Goal: Task Accomplishment & Management: Manage account settings

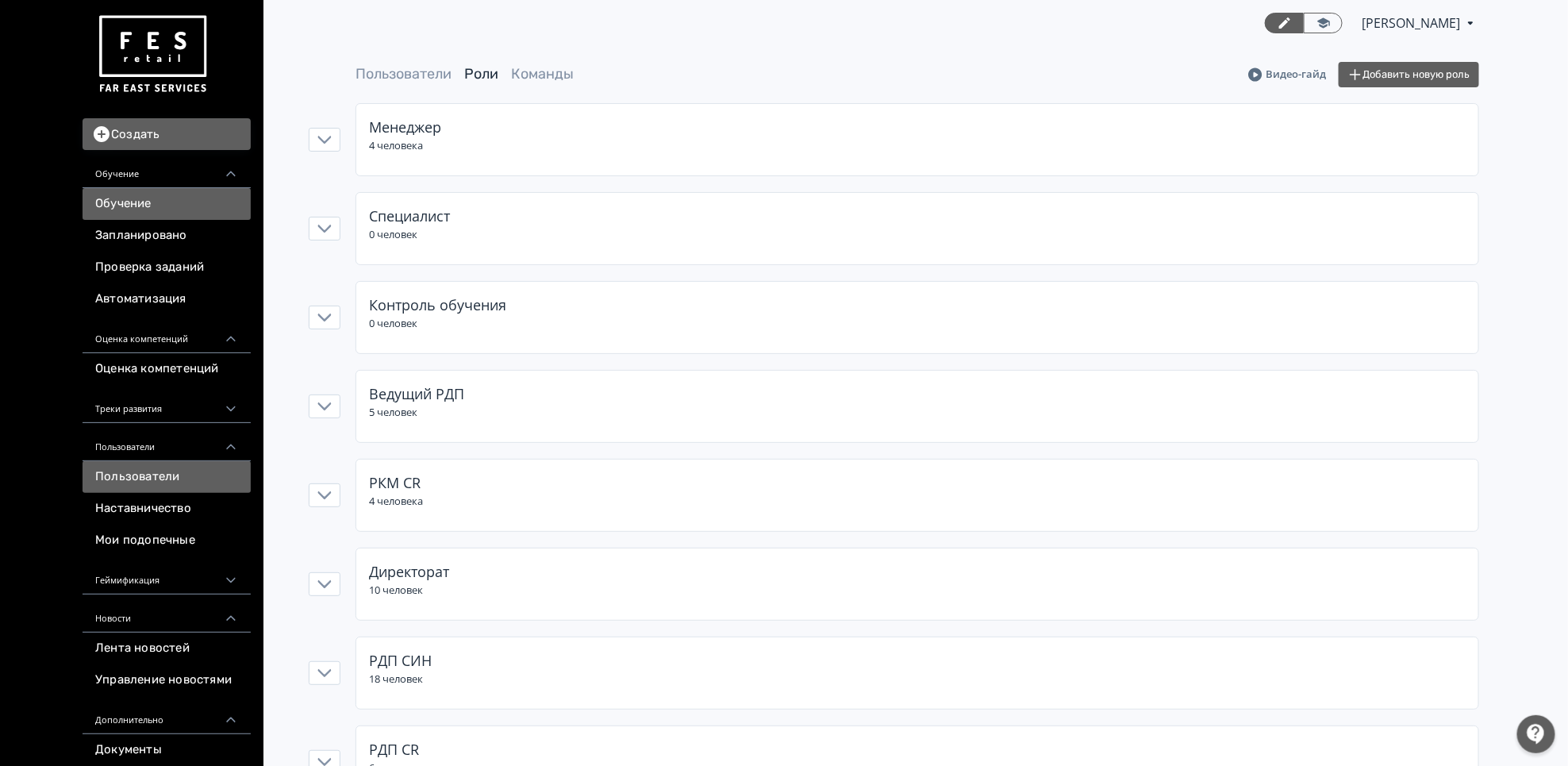
click at [171, 211] on link "Обучение" at bounding box center [167, 204] width 169 height 32
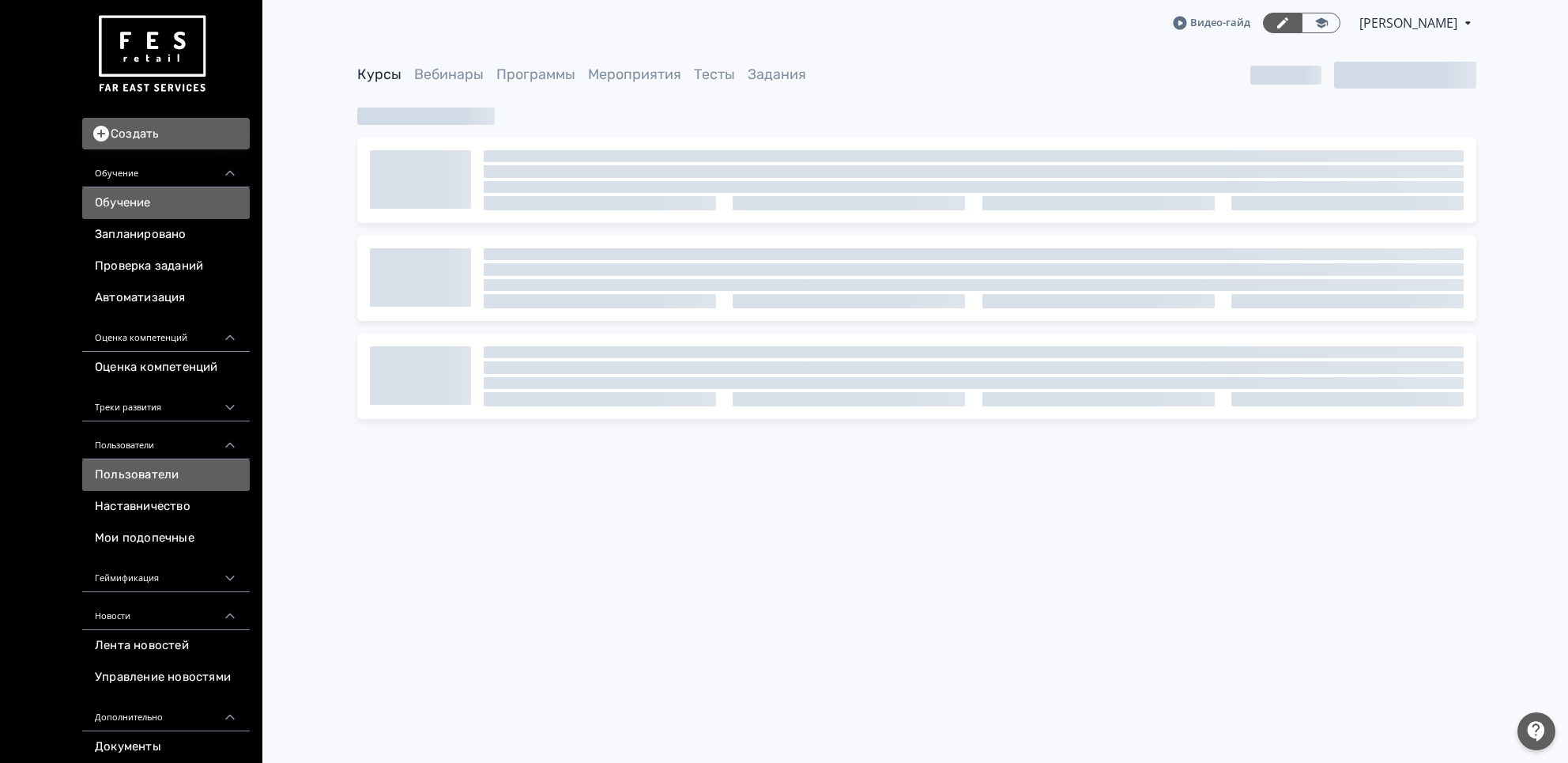
click at [144, 467] on link "Пользователи" at bounding box center [166, 476] width 168 height 32
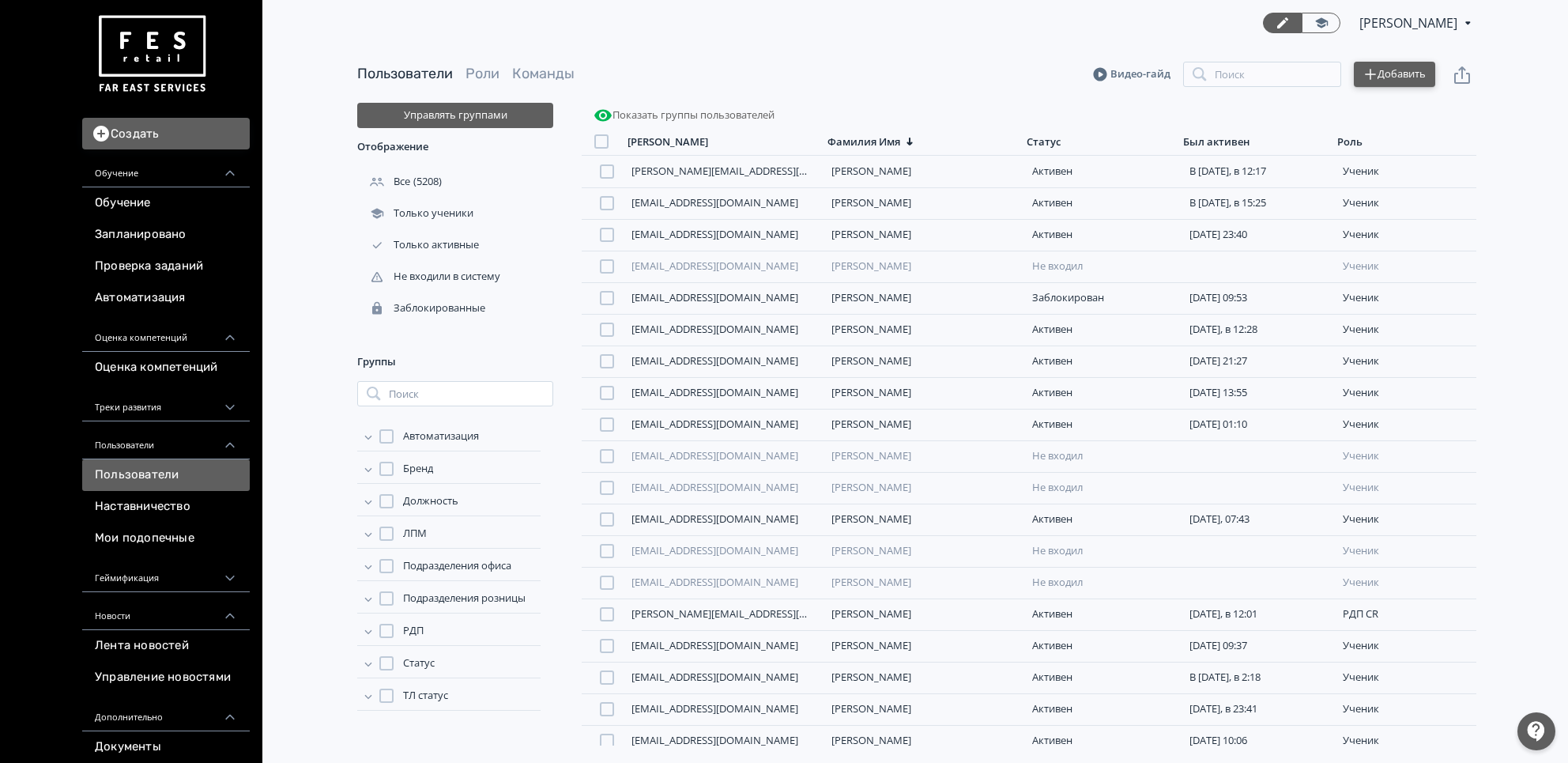
click at [1386, 76] on button "Добавить" at bounding box center [1395, 74] width 82 height 25
click at [1314, 59] on div "Импортировать файлом" at bounding box center [1272, 59] width 147 height 32
click at [453, 316] on div "Заблокированные" at bounding box center [454, 309] width 196 height 32
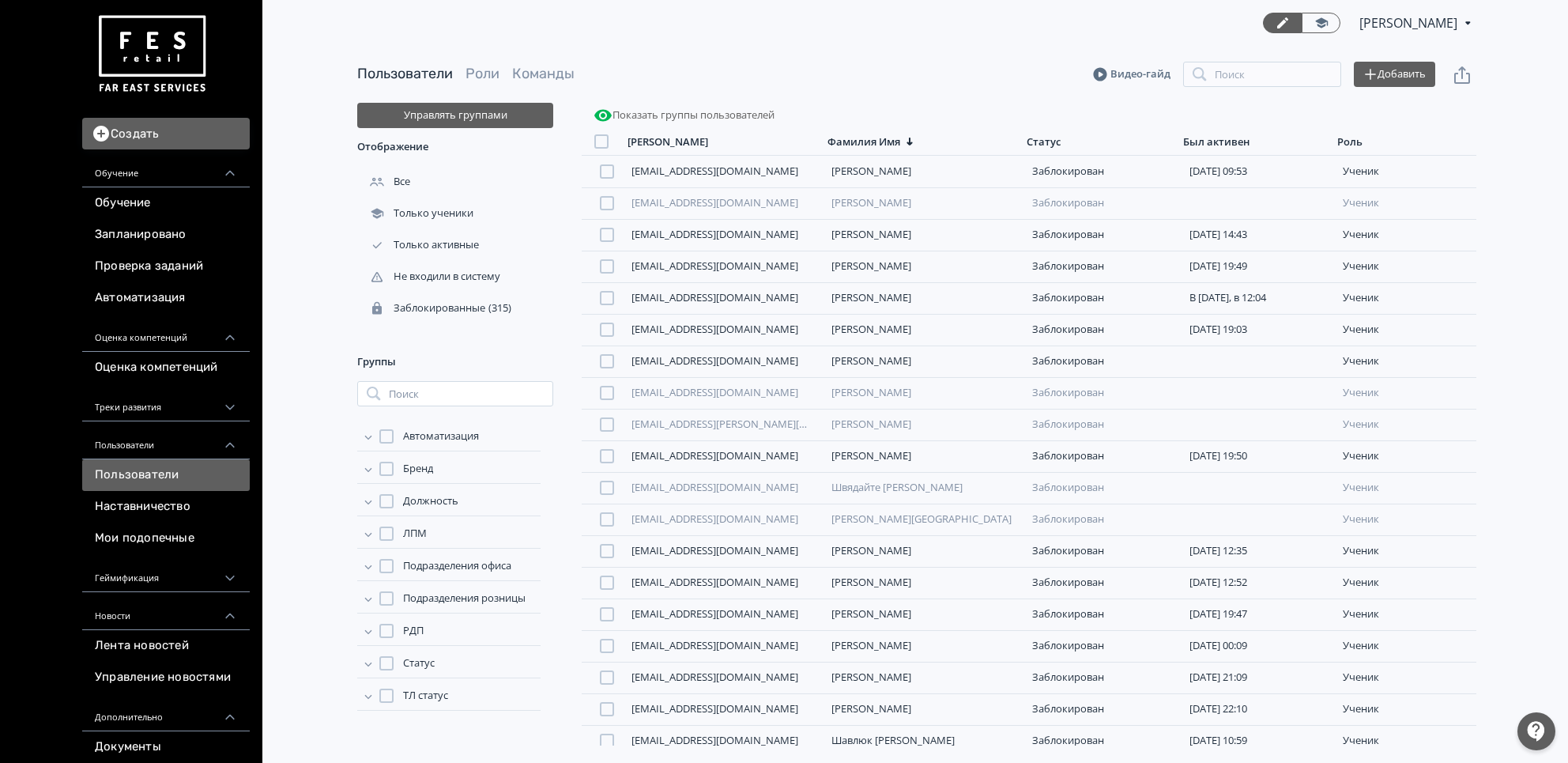
click at [406, 672] on div "Статус" at bounding box center [448, 665] width 184 height 26
click at [426, 664] on span "Статус" at bounding box center [419, 664] width 32 height 16
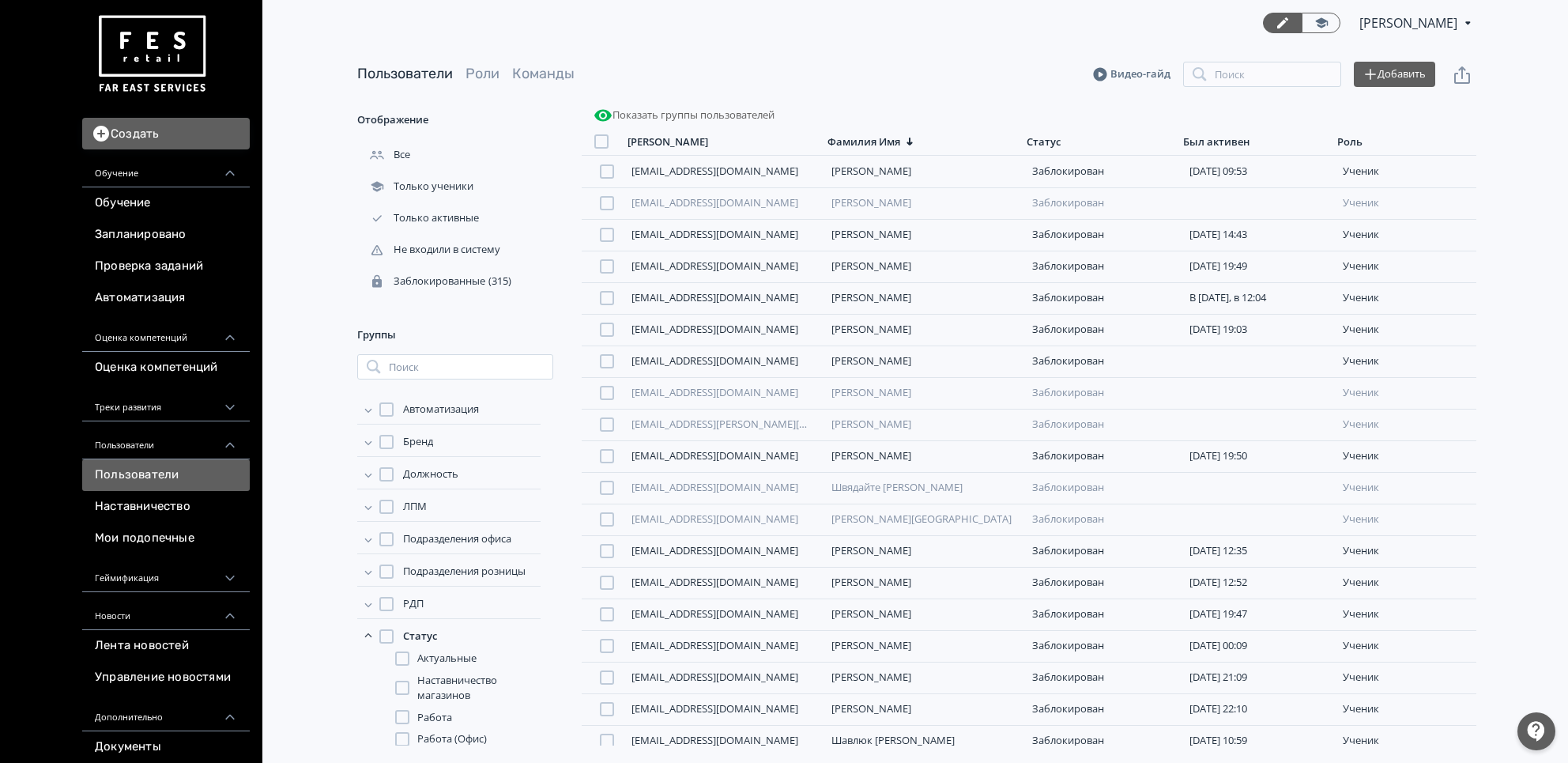
scroll to position [102, 0]
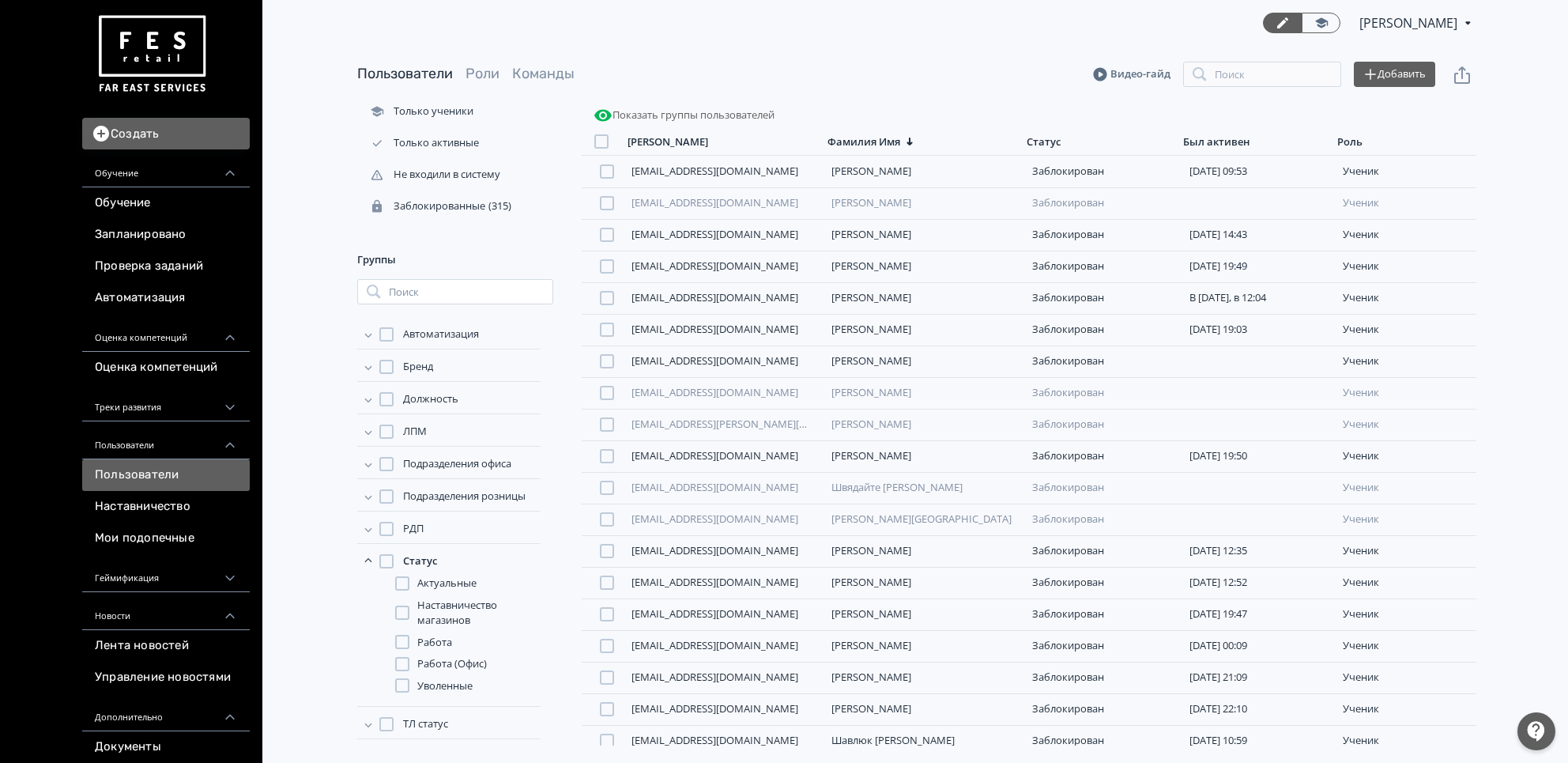
click at [444, 636] on span "Работа" at bounding box center [435, 643] width 35 height 16
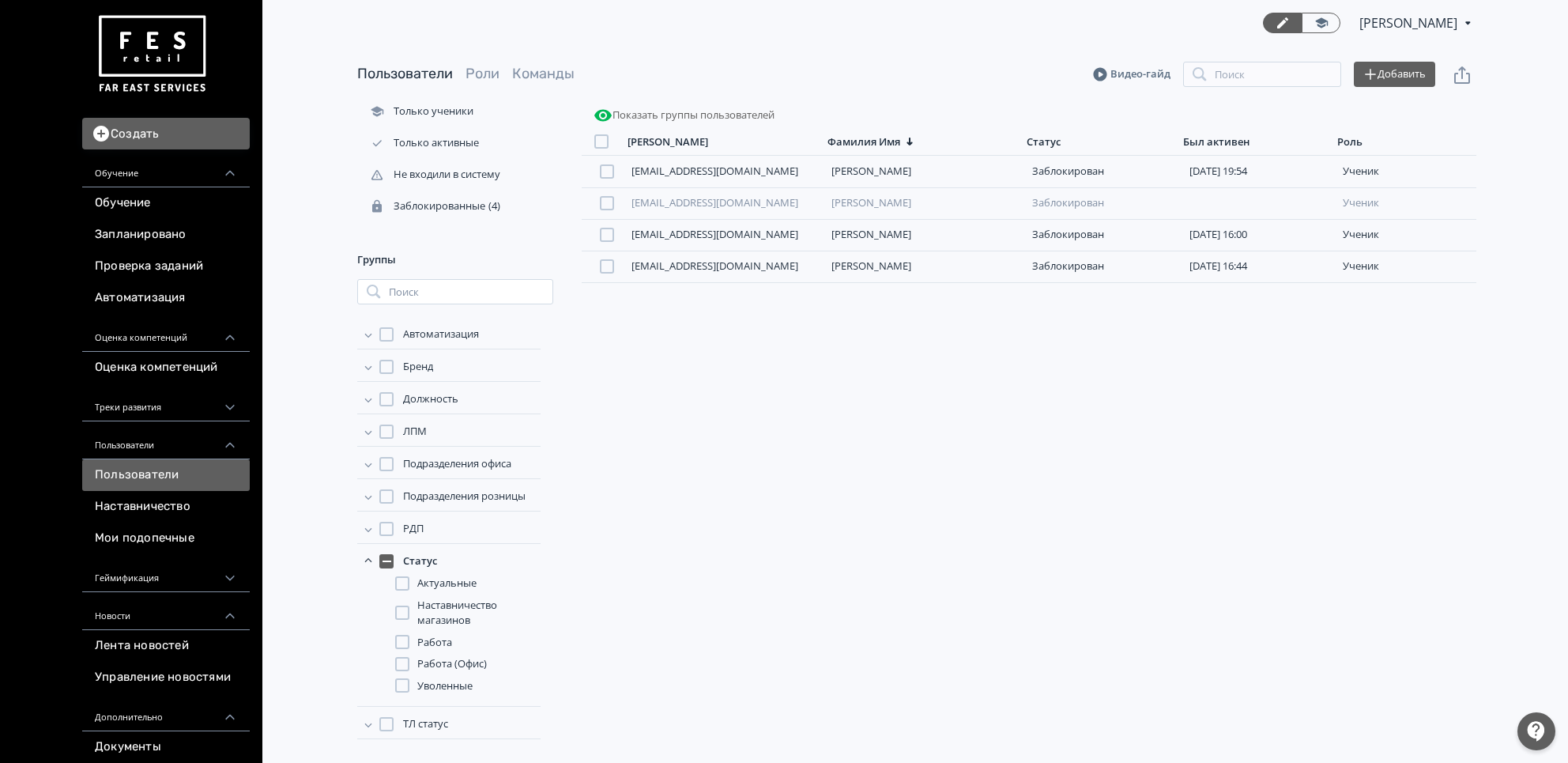
click at [419, 628] on span "Наставничество магазинов" at bounding box center [479, 613] width 123 height 31
click at [437, 614] on span "Наставничество магазинов" at bounding box center [479, 613] width 123 height 31
click at [439, 635] on span "Работа" at bounding box center [435, 643] width 35 height 16
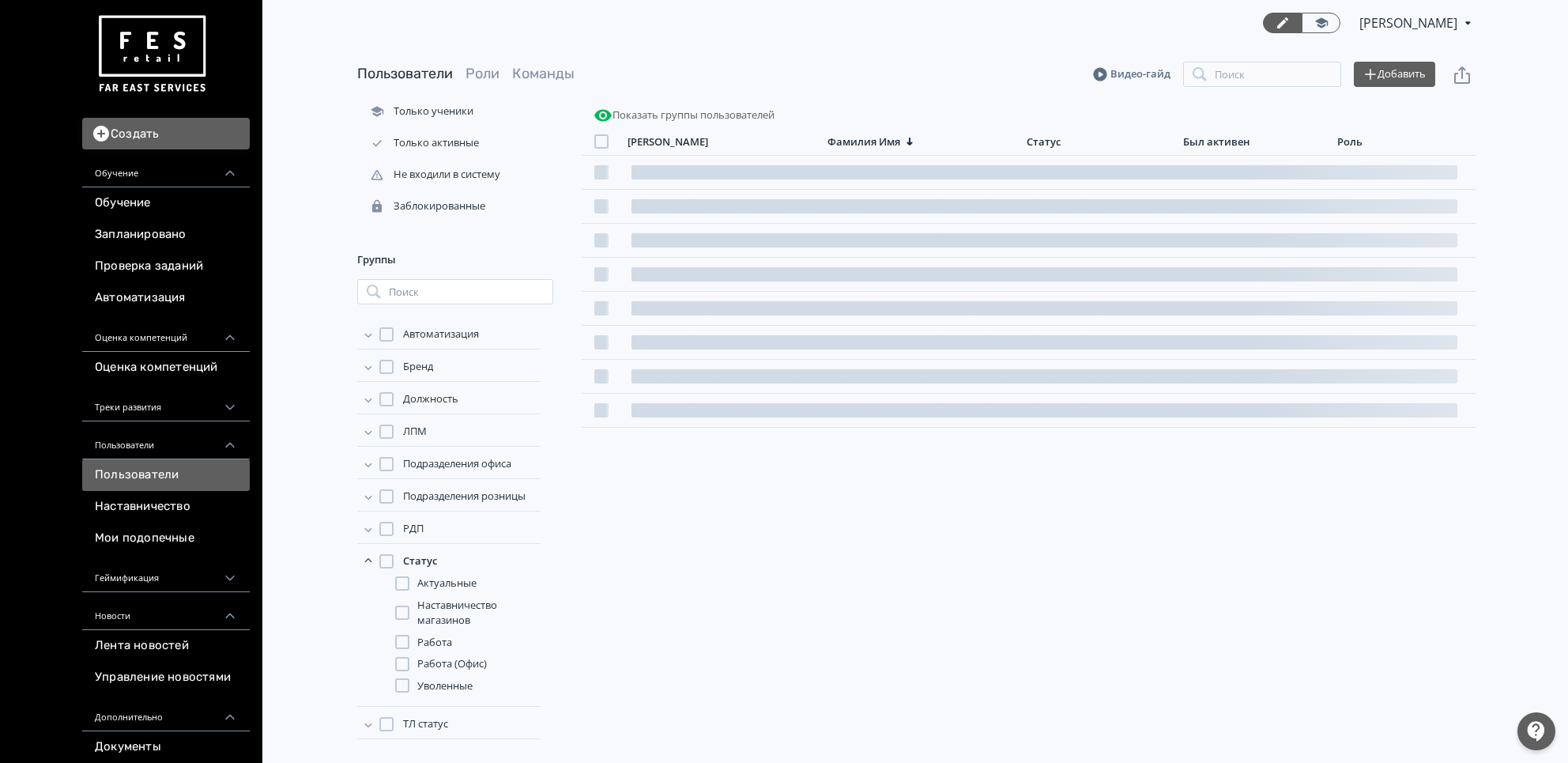
click at [448, 647] on span "Работа" at bounding box center [435, 643] width 35 height 16
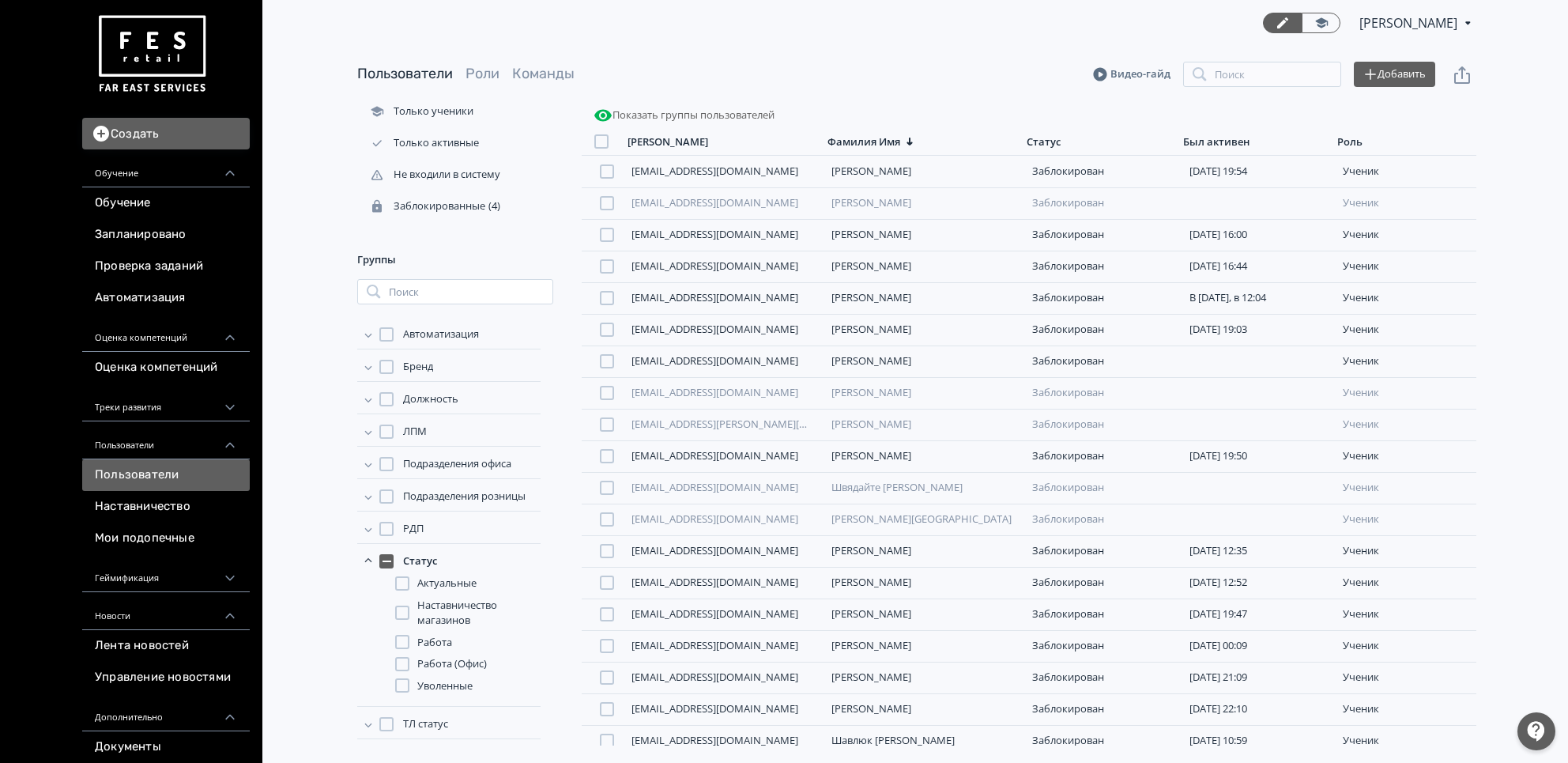
click at [449, 647] on span "Работа" at bounding box center [435, 643] width 35 height 16
click at [454, 685] on span "Уволенные" at bounding box center [445, 687] width 55 height 16
click at [608, 142] on div at bounding box center [599, 142] width 33 height 14
click at [608, 142] on div at bounding box center [601, 142] width 14 height 14
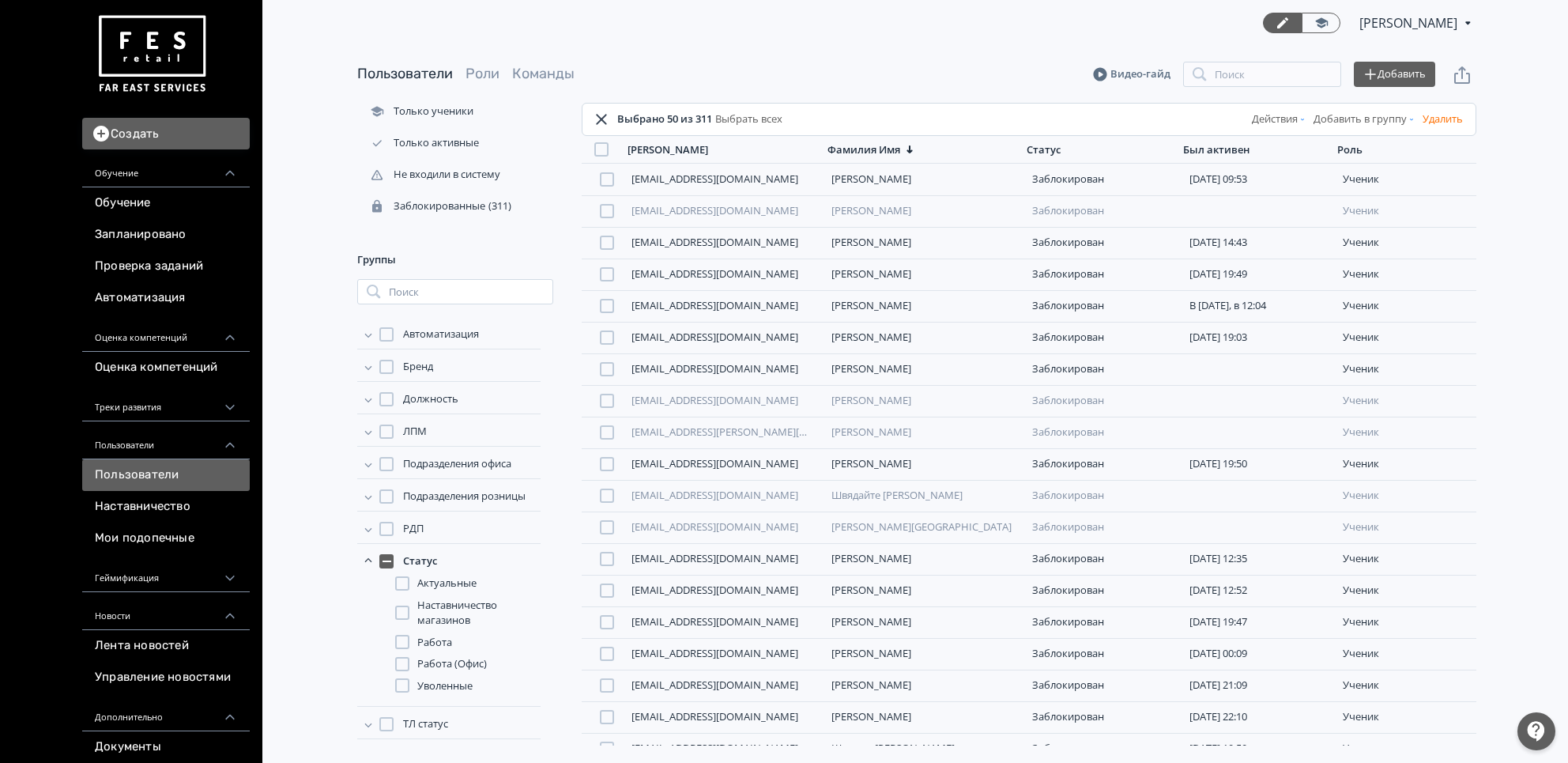
click at [773, 108] on div "Выбрано 50 из 311 Выбрать всех Действия Добавить в группу Удалить" at bounding box center [1029, 120] width 895 height 33
click at [770, 110] on div "Выбрано 50 из 311 Выбрать всех" at bounding box center [687, 120] width 191 height 19
click at [766, 117] on link "Выбрать всех" at bounding box center [747, 120] width 70 height 16
click at [1259, 113] on button "Действия" at bounding box center [1280, 119] width 62 height 25
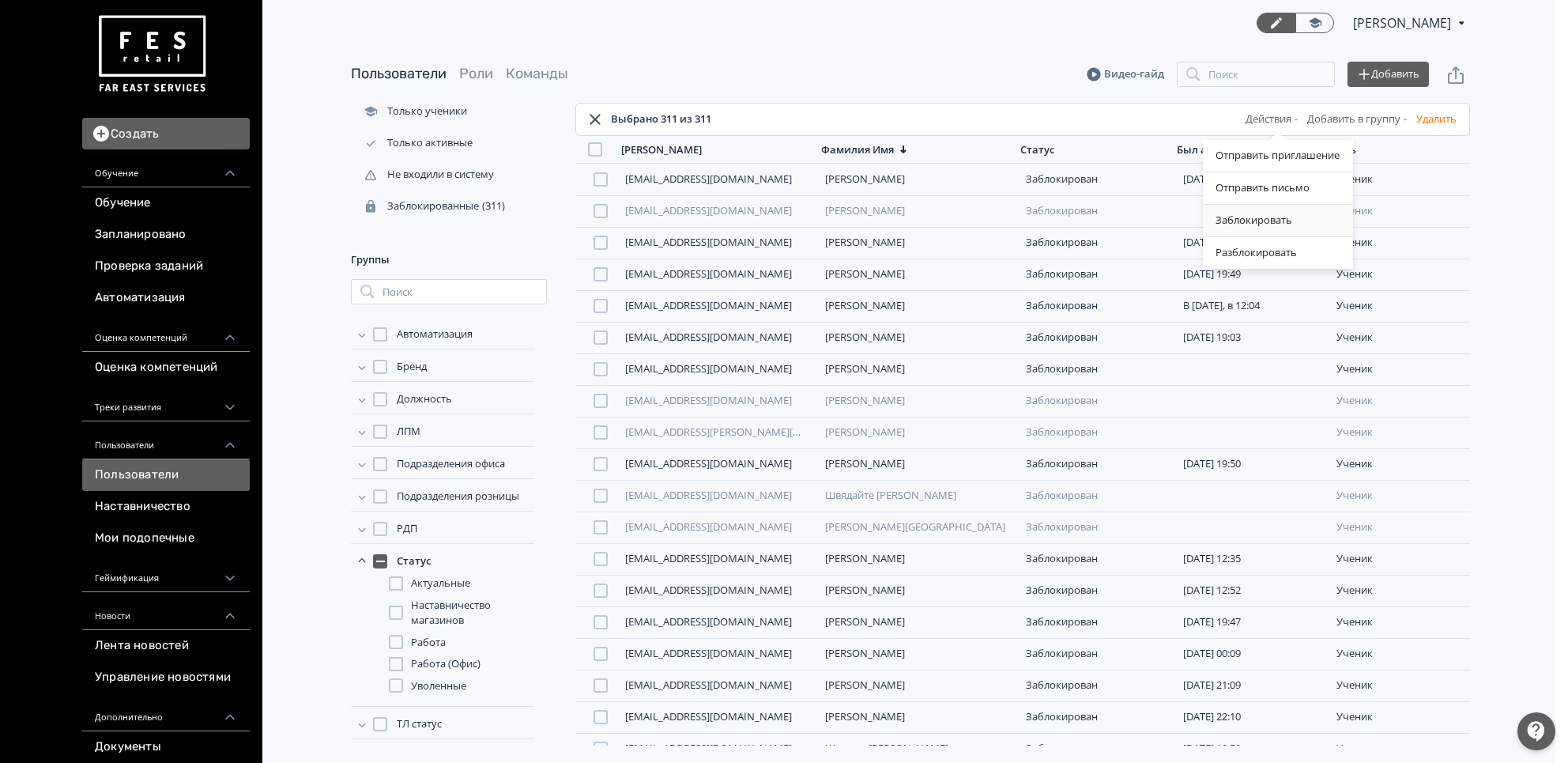
click at [1231, 222] on div "Заблокировать" at bounding box center [1278, 221] width 149 height 32
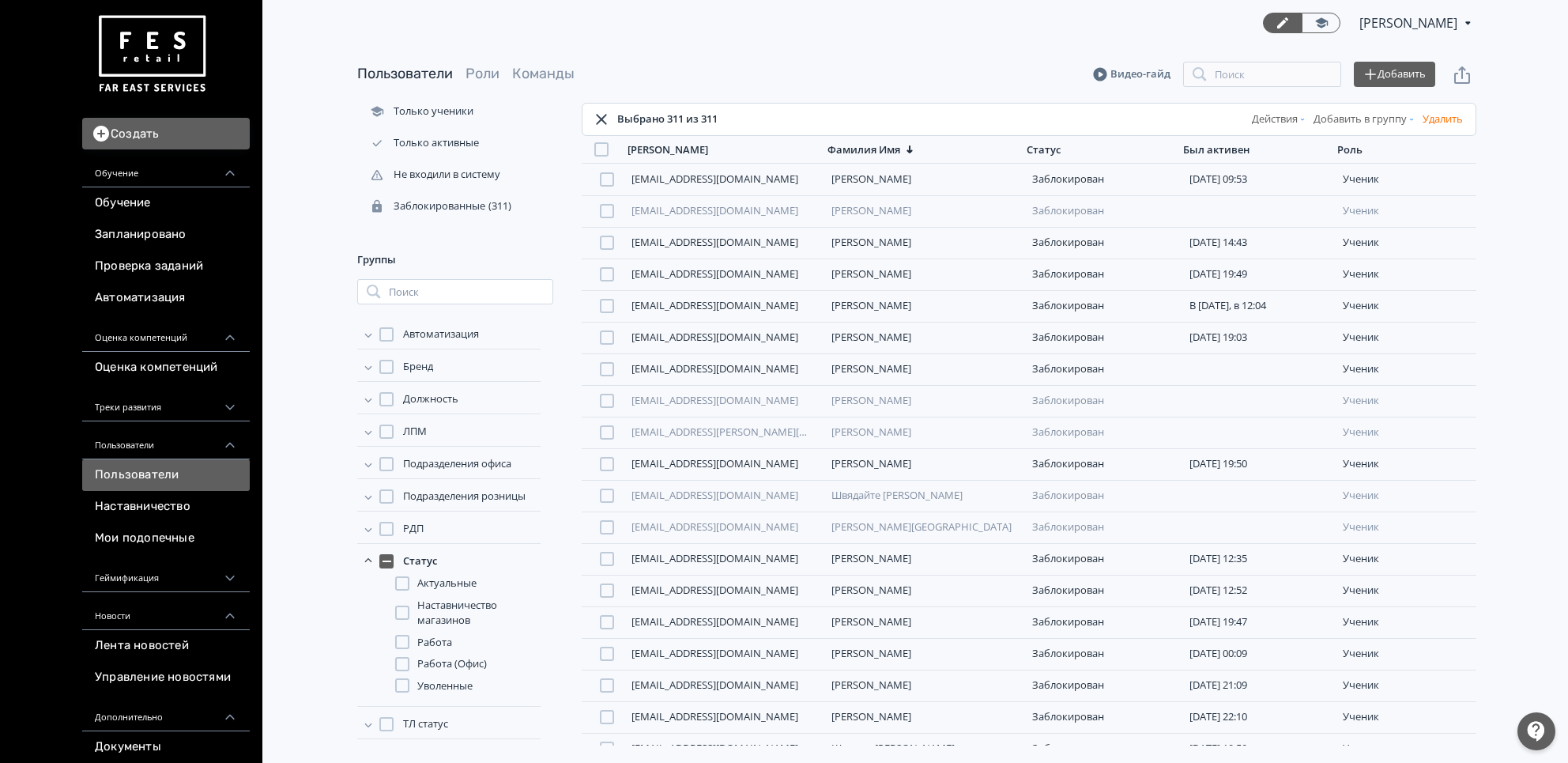
click at [606, 122] on icon at bounding box center [601, 120] width 11 height 11
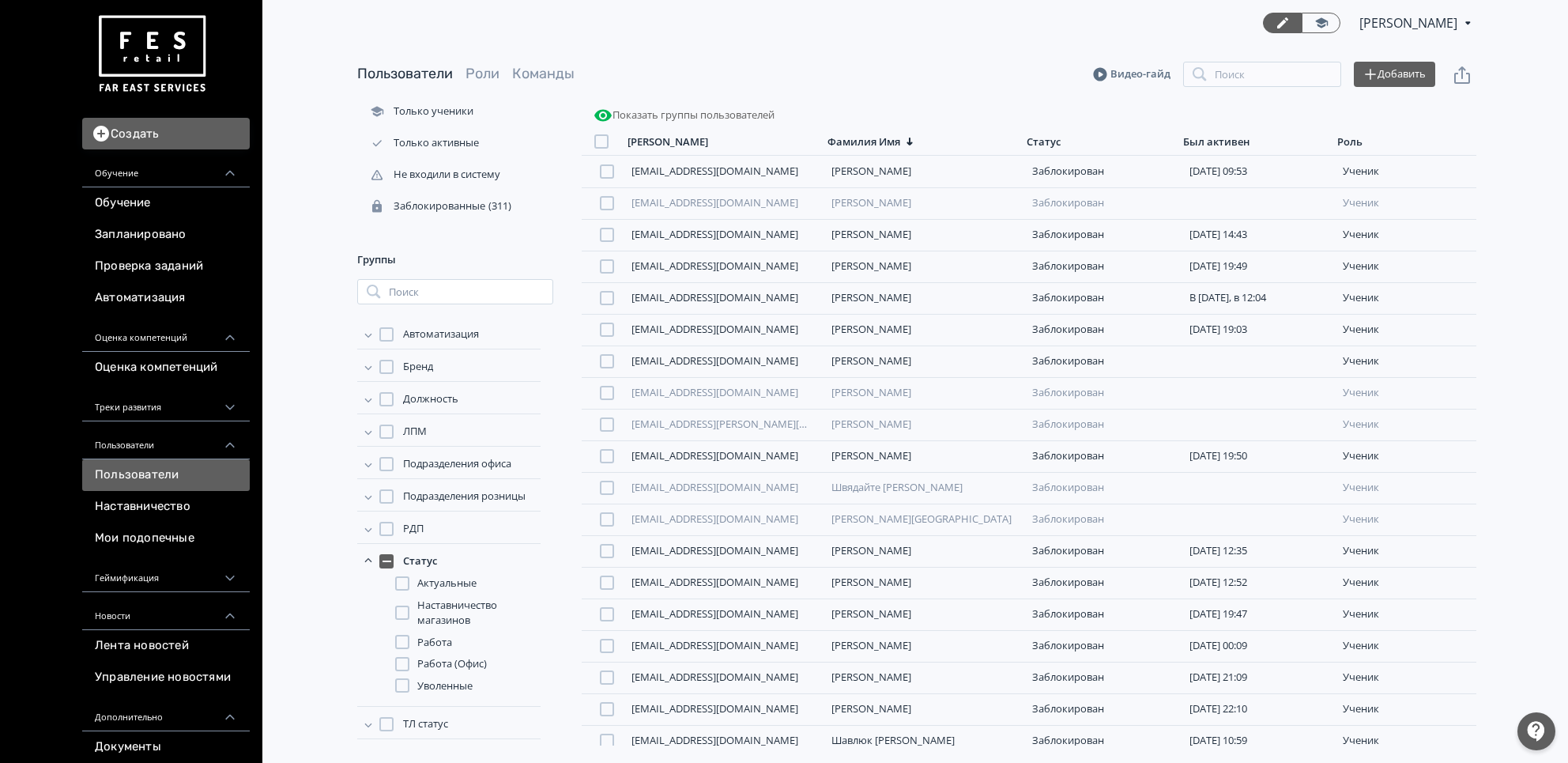
scroll to position [0, 0]
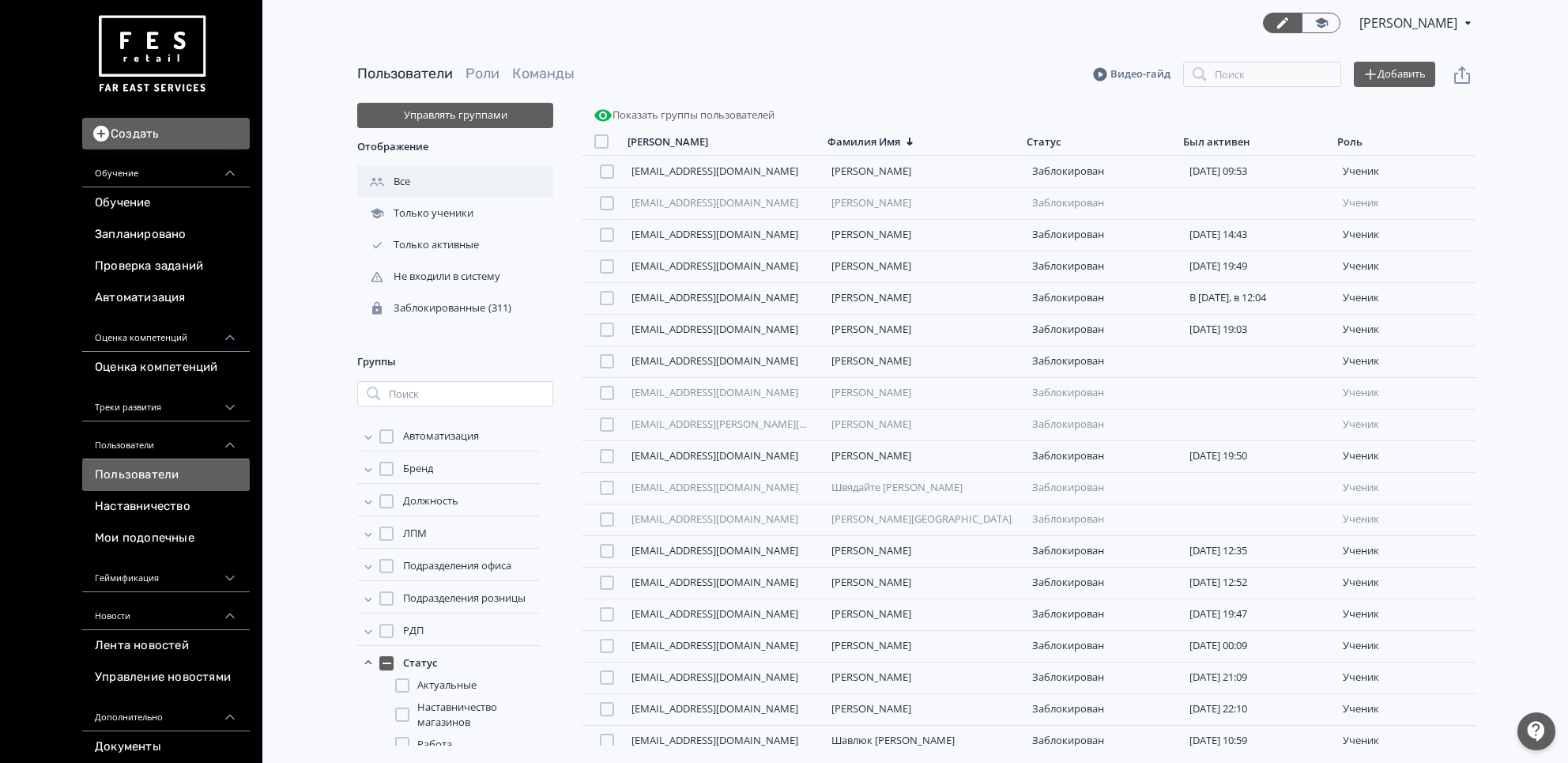
click at [436, 183] on div "Все" at bounding box center [454, 182] width 196 height 32
click at [594, 140] on div at bounding box center [601, 142] width 14 height 14
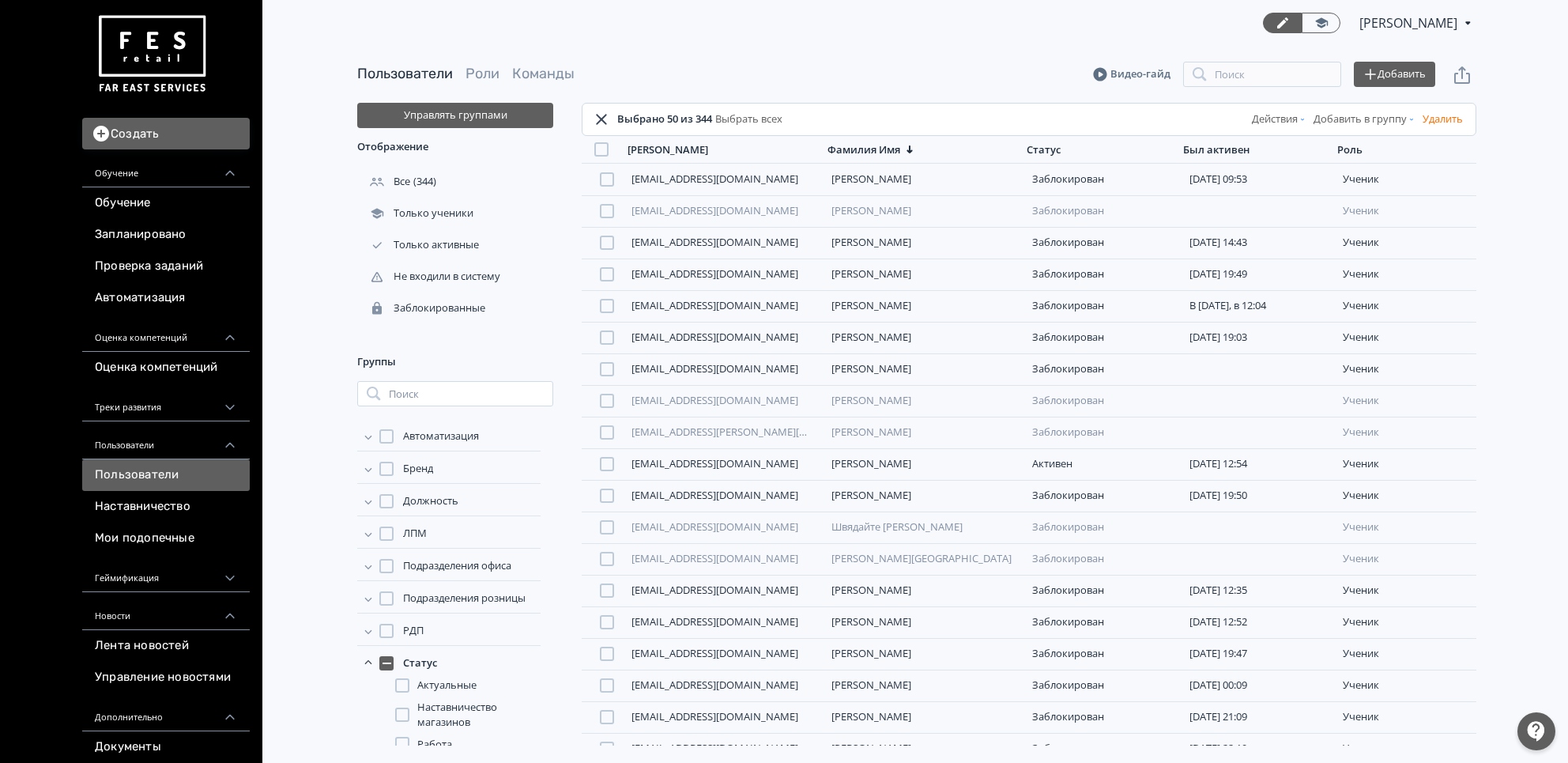
click at [762, 123] on link "Выбрать всех" at bounding box center [747, 120] width 70 height 16
click at [1271, 121] on button "Действия" at bounding box center [1280, 119] width 62 height 25
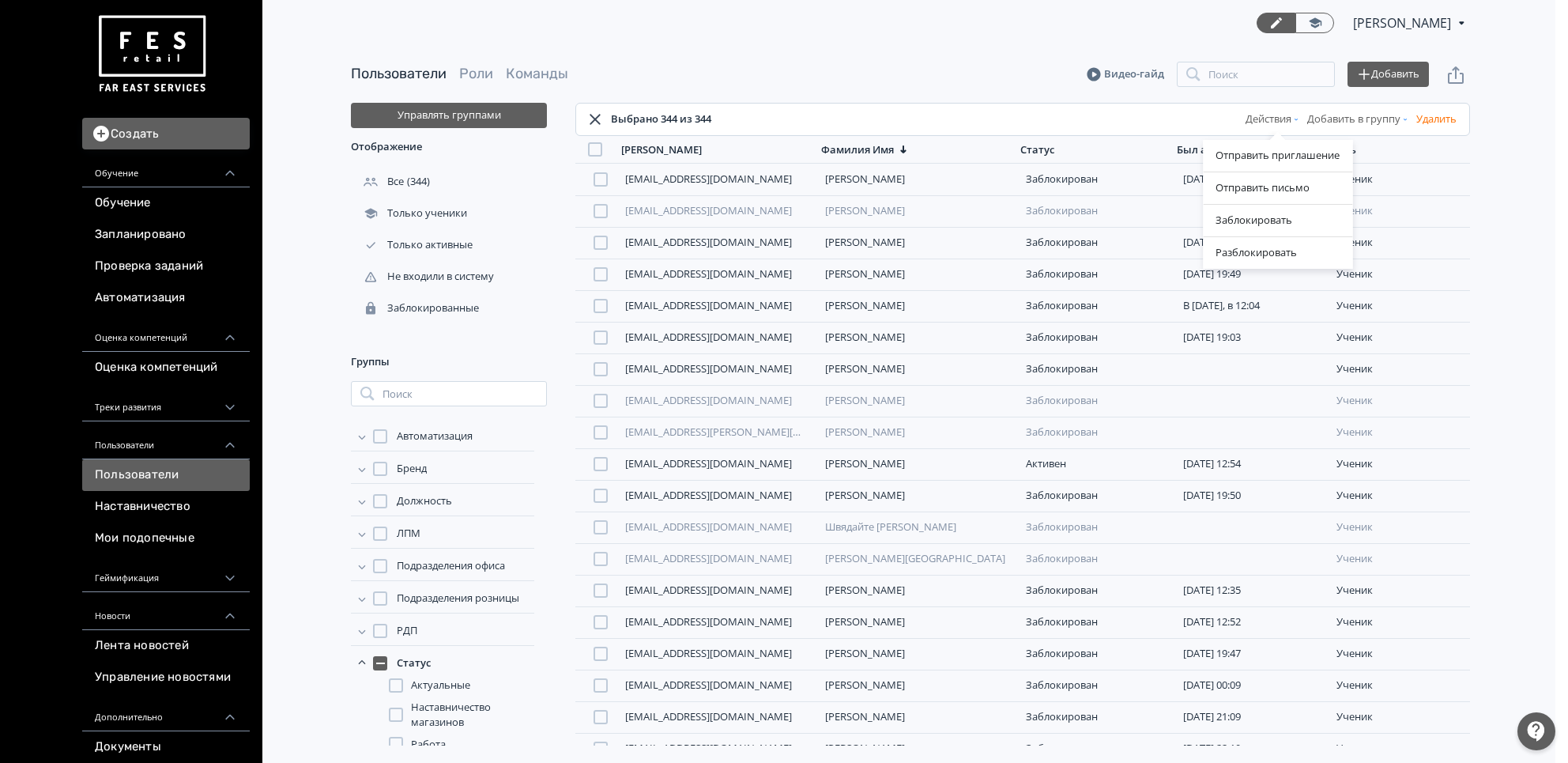
click at [552, 536] on div "Отправить приглашение Отправить письмо Заблокировать Разблокировать" at bounding box center [784, 382] width 1568 height 763
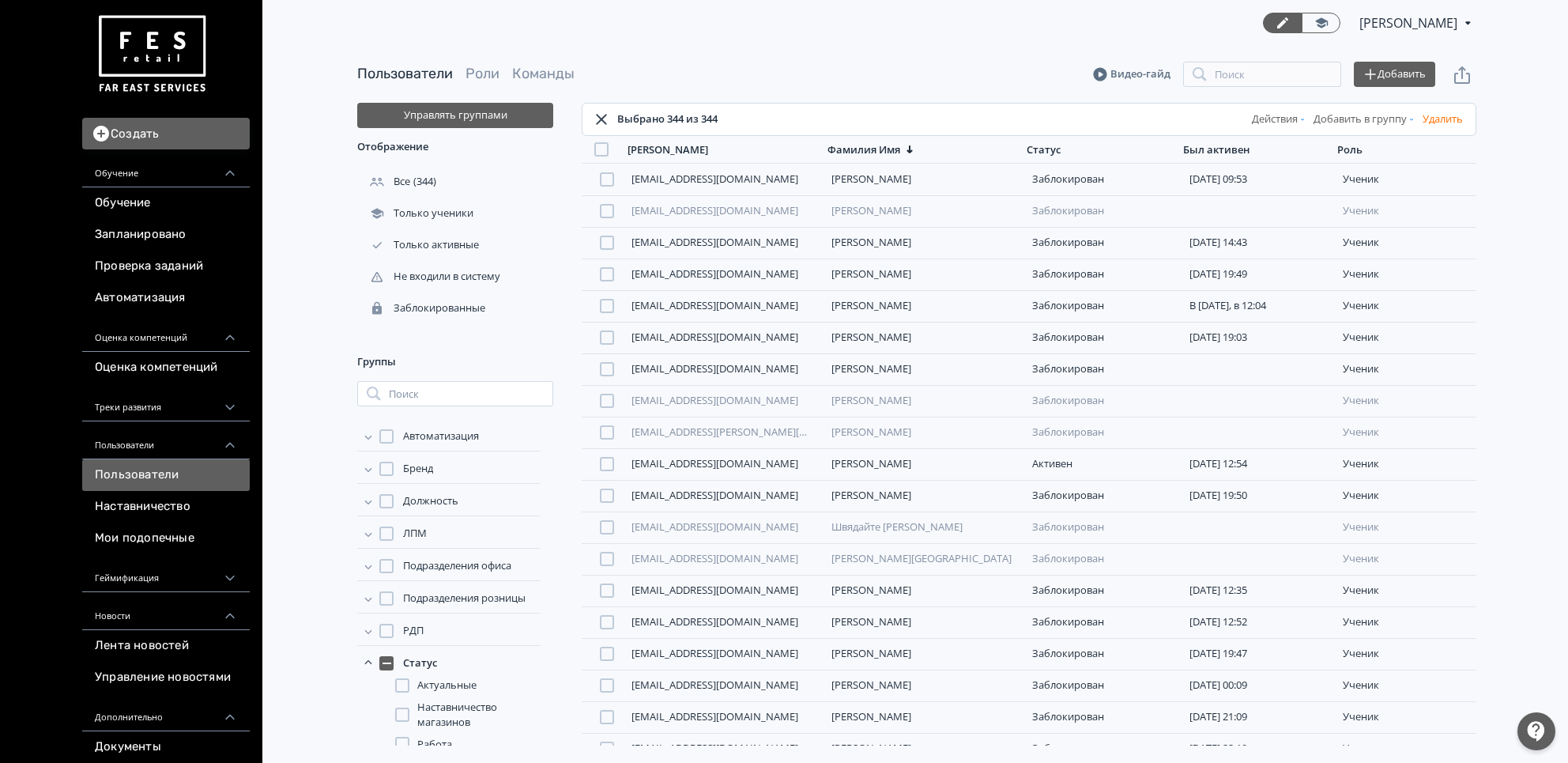
click at [1262, 117] on button "Действия" at bounding box center [1280, 119] width 62 height 25
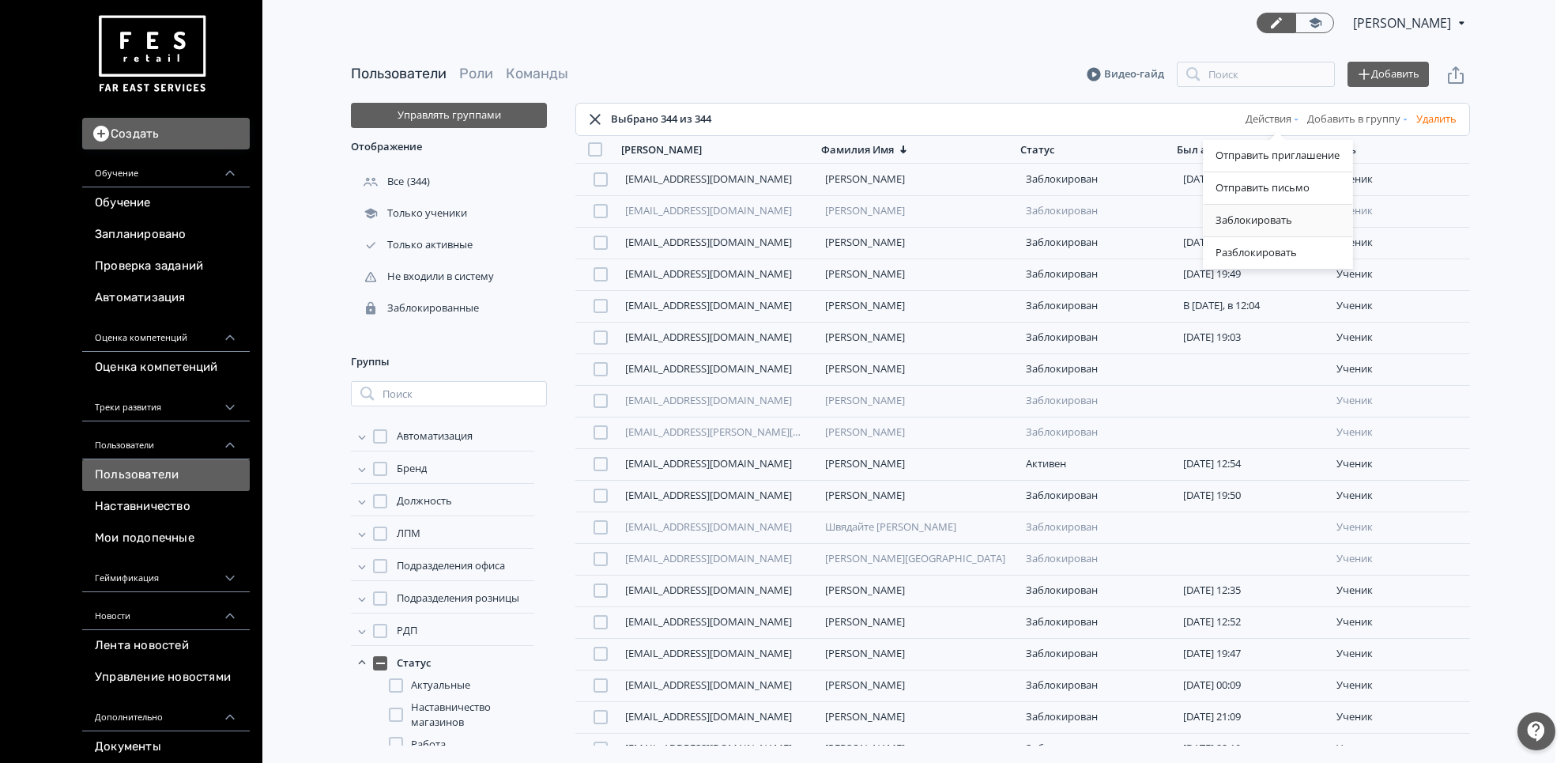
click at [1245, 217] on div "Заблокировать" at bounding box center [1278, 221] width 149 height 32
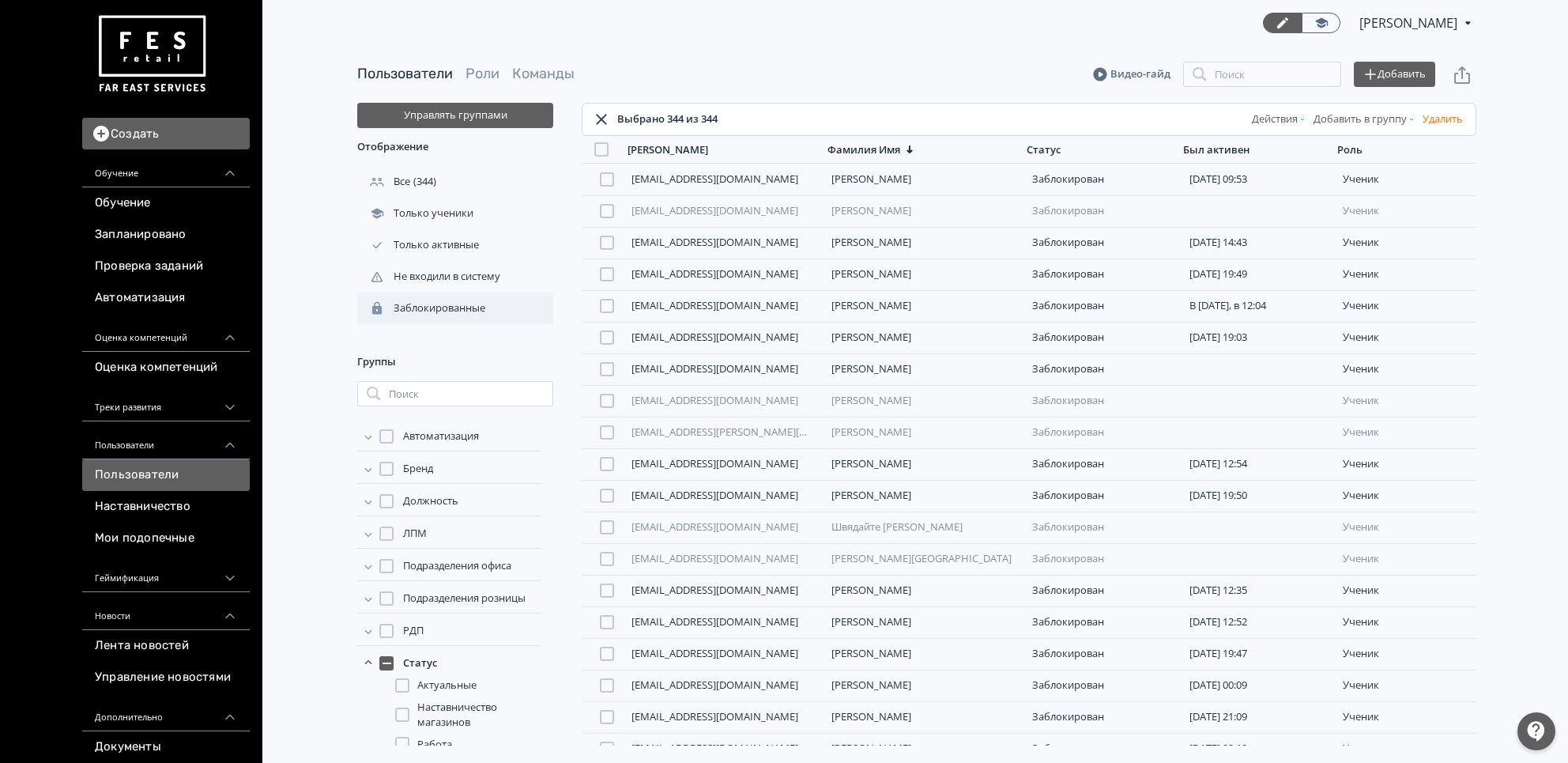
click at [473, 294] on div "Заблокированные" at bounding box center [454, 309] width 196 height 32
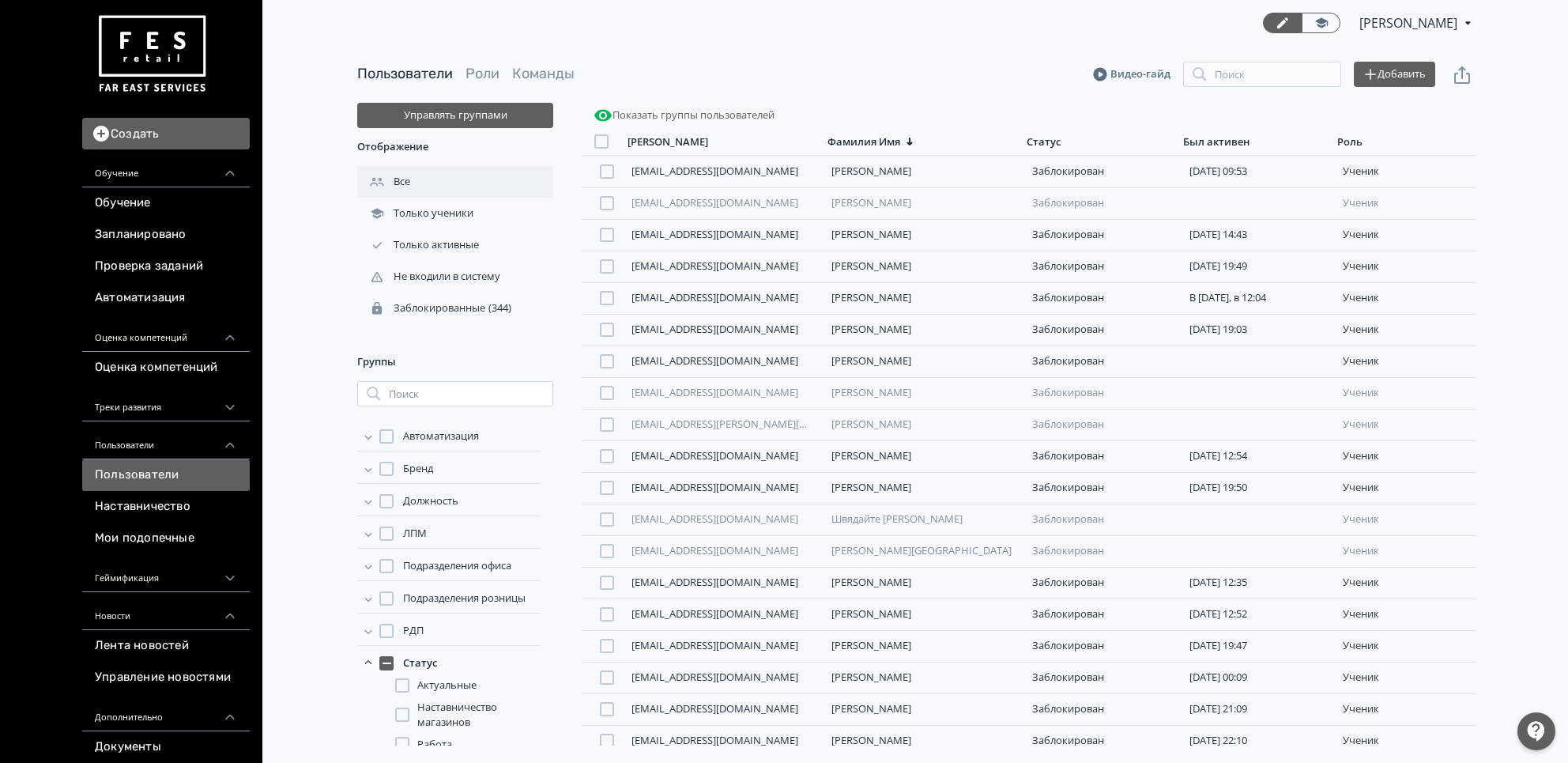
click at [456, 171] on div "Все" at bounding box center [454, 182] width 196 height 32
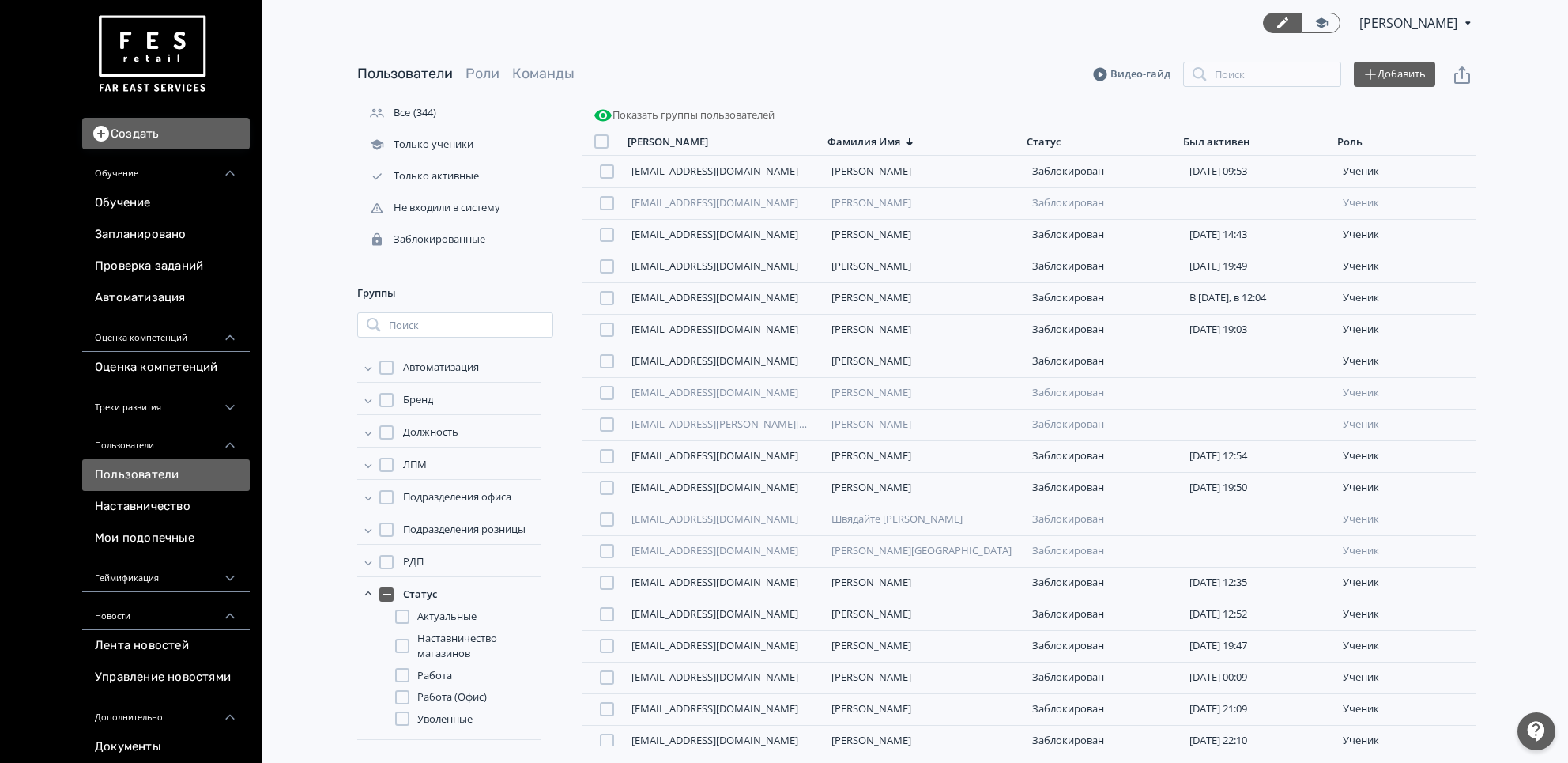
scroll to position [102, 0]
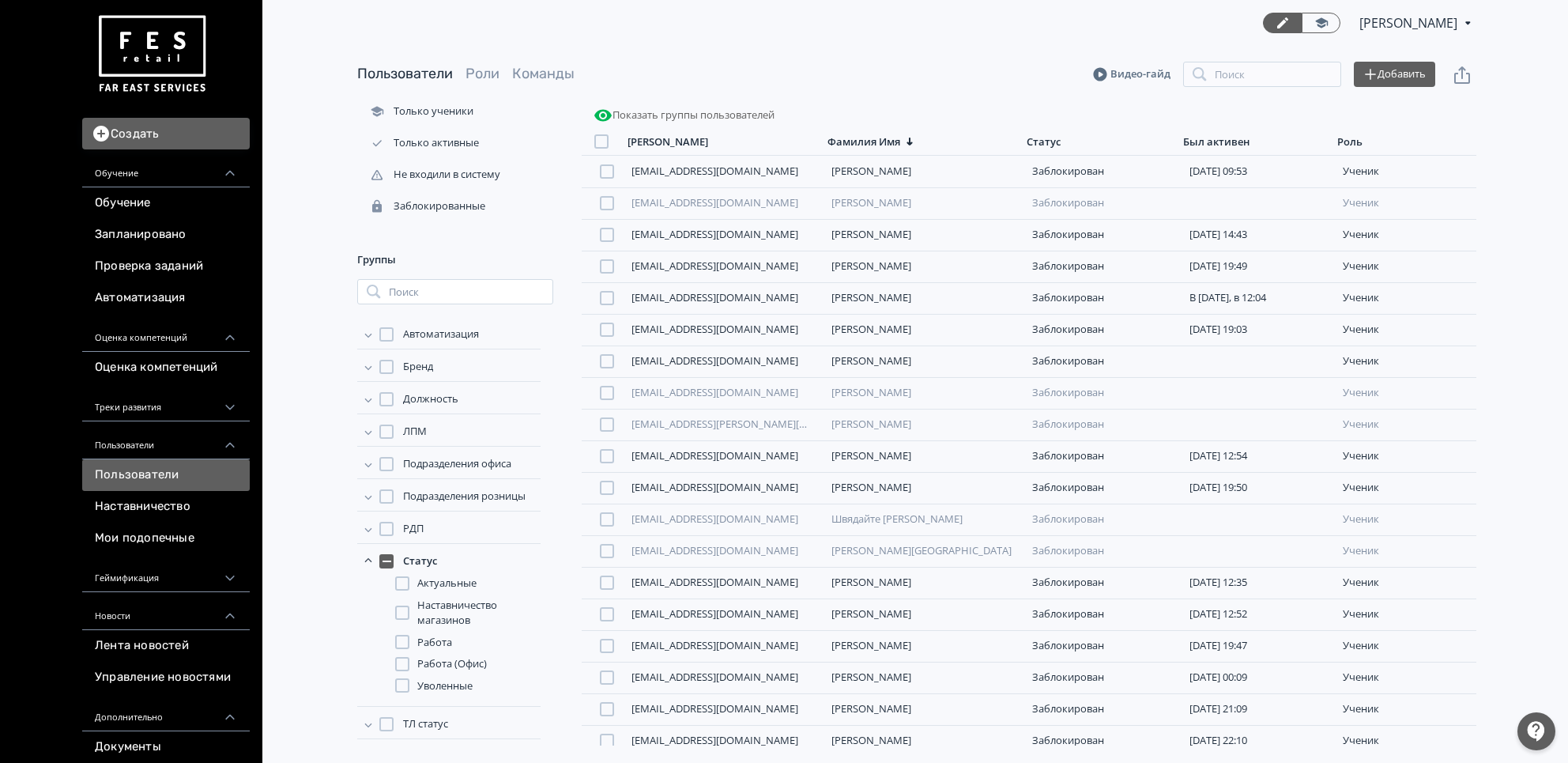
drag, startPoint x: 438, startPoint y: 689, endPoint x: 437, endPoint y: 651, distance: 38.0
click at [437, 688] on span "Уволенные" at bounding box center [445, 687] width 55 height 16
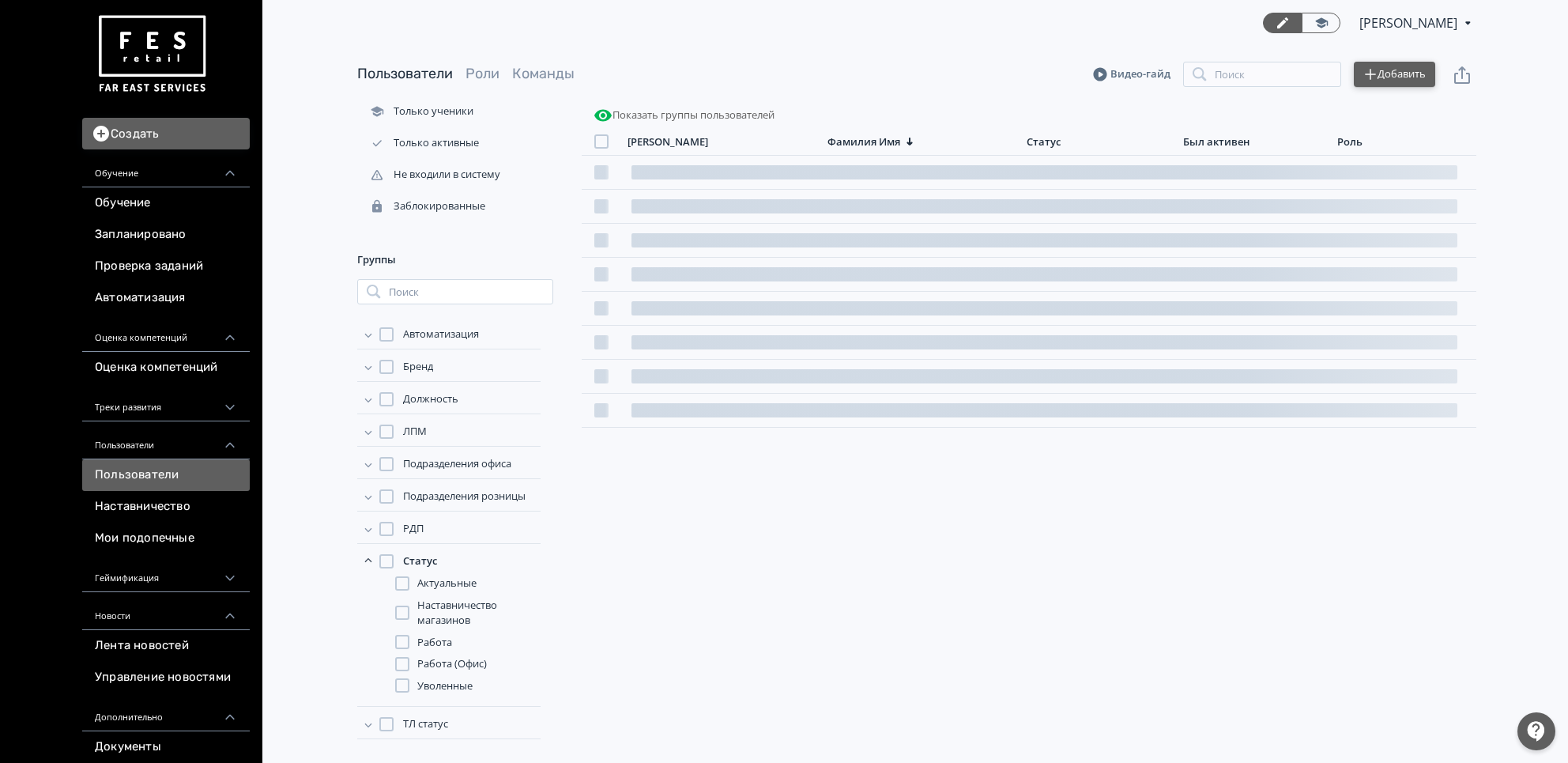
click at [1423, 79] on button "Добавить" at bounding box center [1395, 74] width 82 height 25
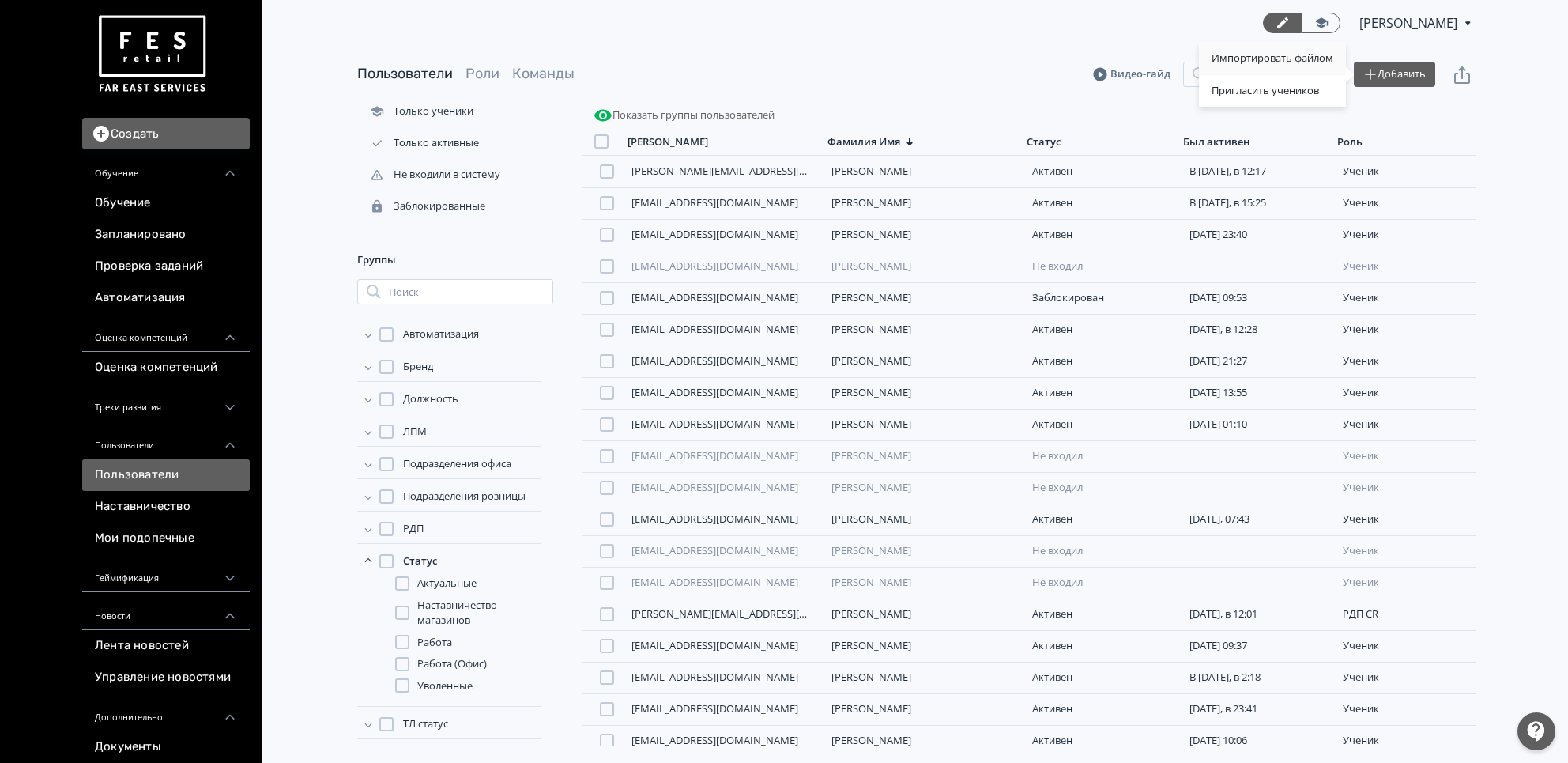
click at [1251, 53] on div "Импортировать файлом" at bounding box center [1272, 59] width 147 height 32
click at [426, 554] on span "Статус" at bounding box center [420, 562] width 34 height 16
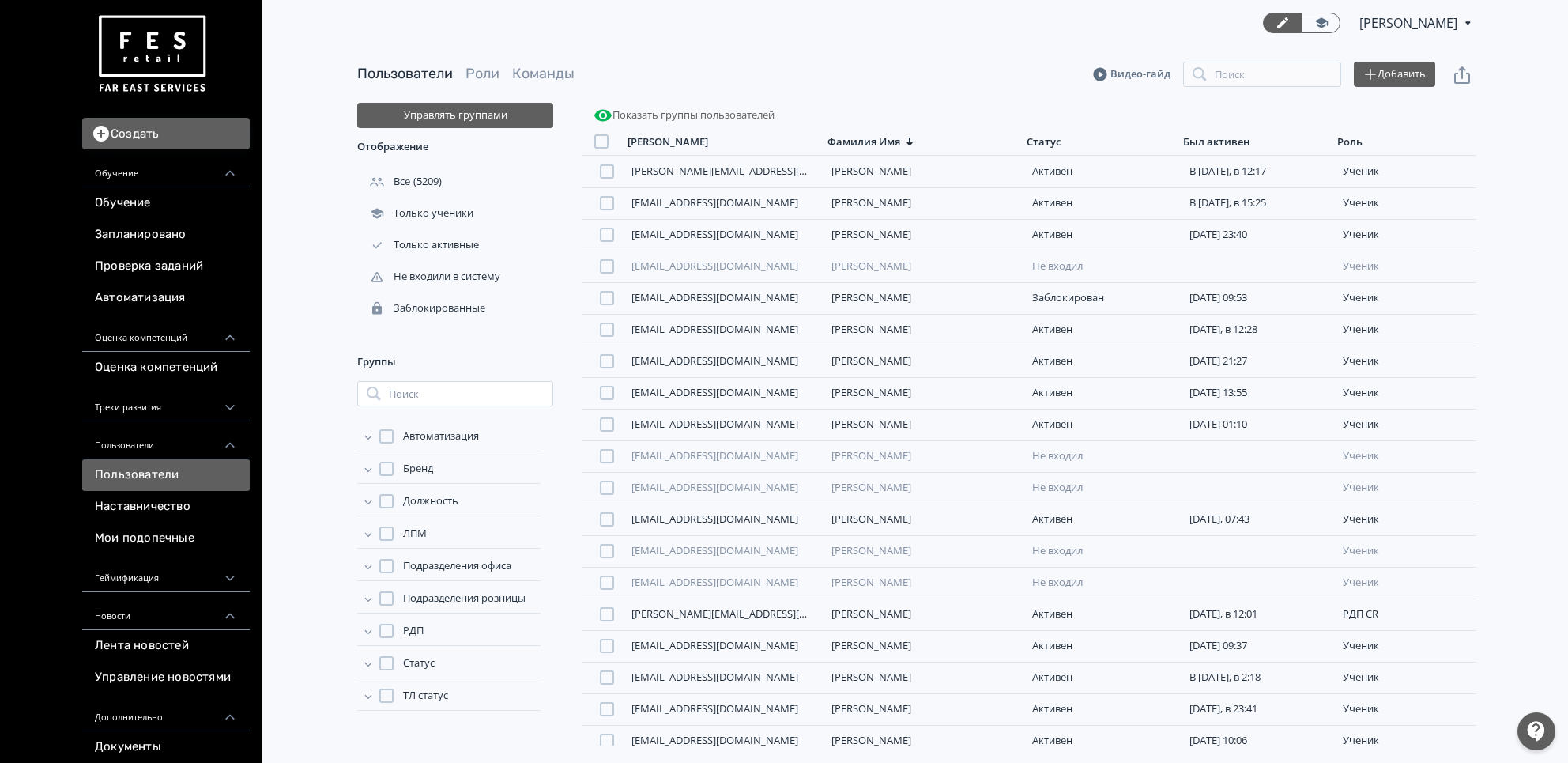
click at [422, 679] on div "Автоматизация Бренд Должность ЛПМ Подразделения офиса Подразделения розницы РДП…" at bounding box center [454, 568] width 196 height 286
click at [425, 666] on span "Статус" at bounding box center [419, 664] width 32 height 16
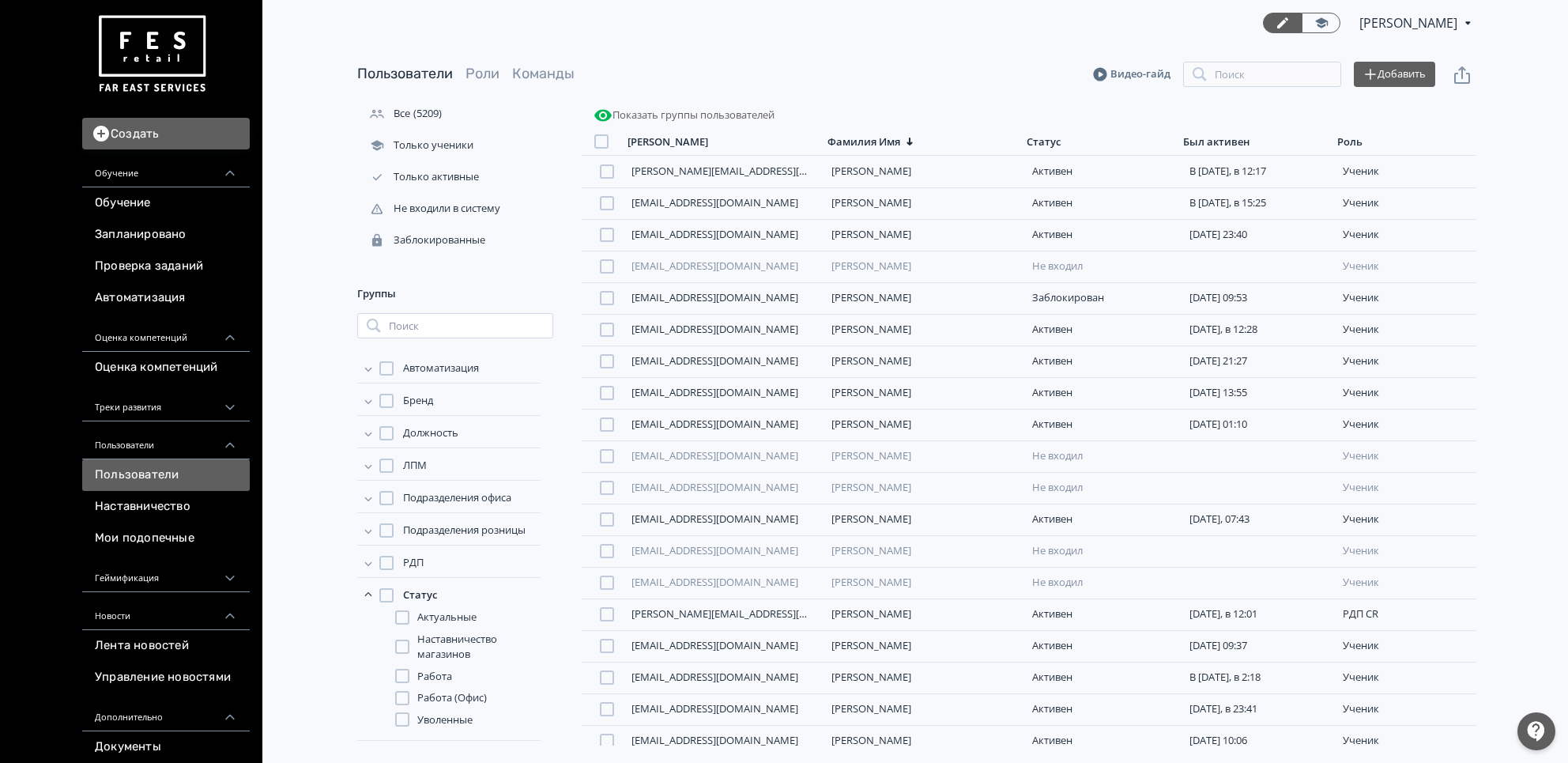
scroll to position [102, 0]
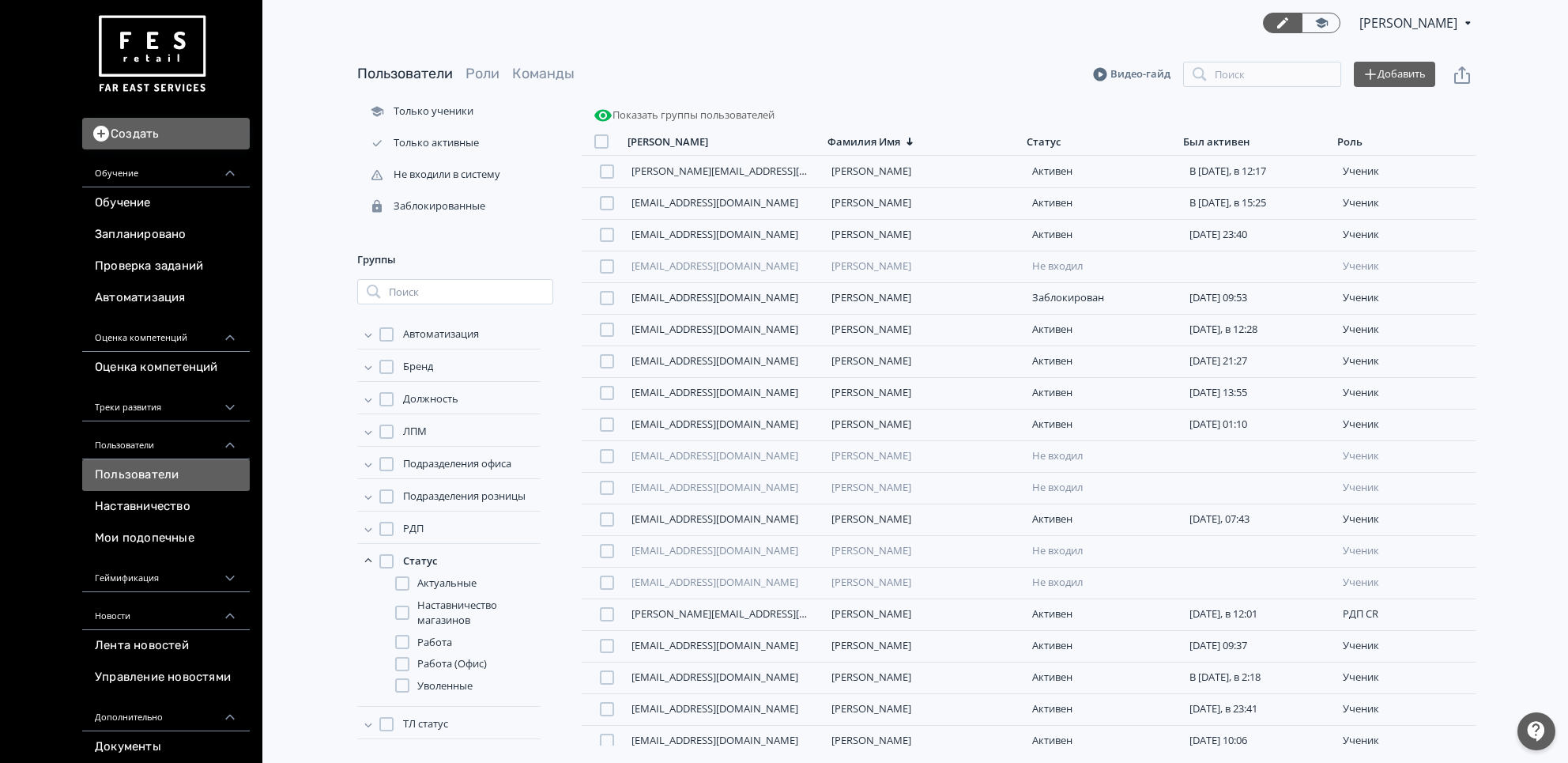
click at [440, 647] on span "Работа" at bounding box center [435, 643] width 35 height 16
click at [428, 651] on div "Актуальные Наставничество магазинов Работа Работа (Офис) Уволенные" at bounding box center [468, 635] width 145 height 118
click at [433, 637] on span "Работа" at bounding box center [435, 643] width 35 height 16
click at [436, 637] on span "Работа" at bounding box center [435, 643] width 35 height 16
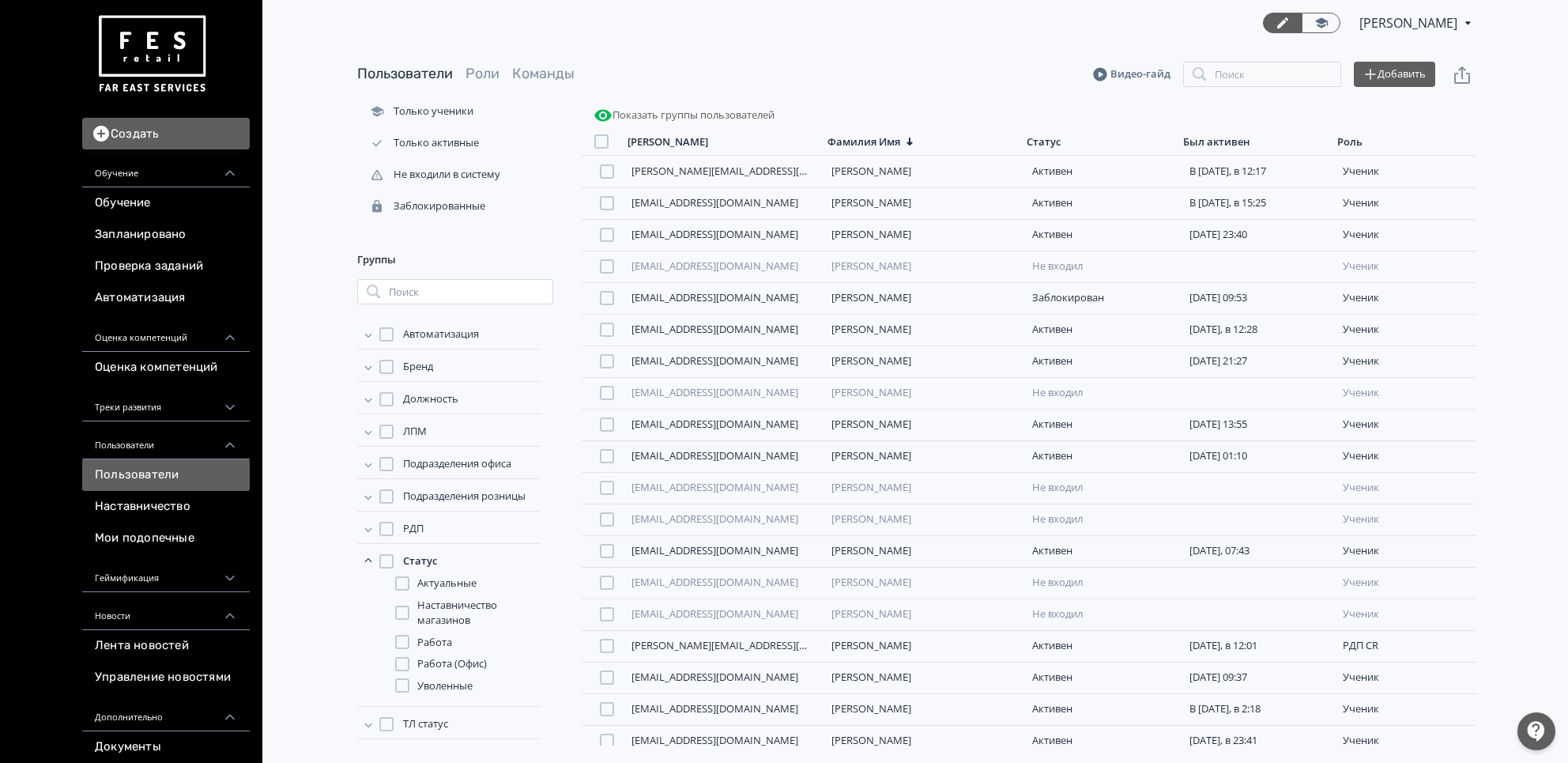
click at [435, 638] on span "Работа" at bounding box center [435, 643] width 35 height 16
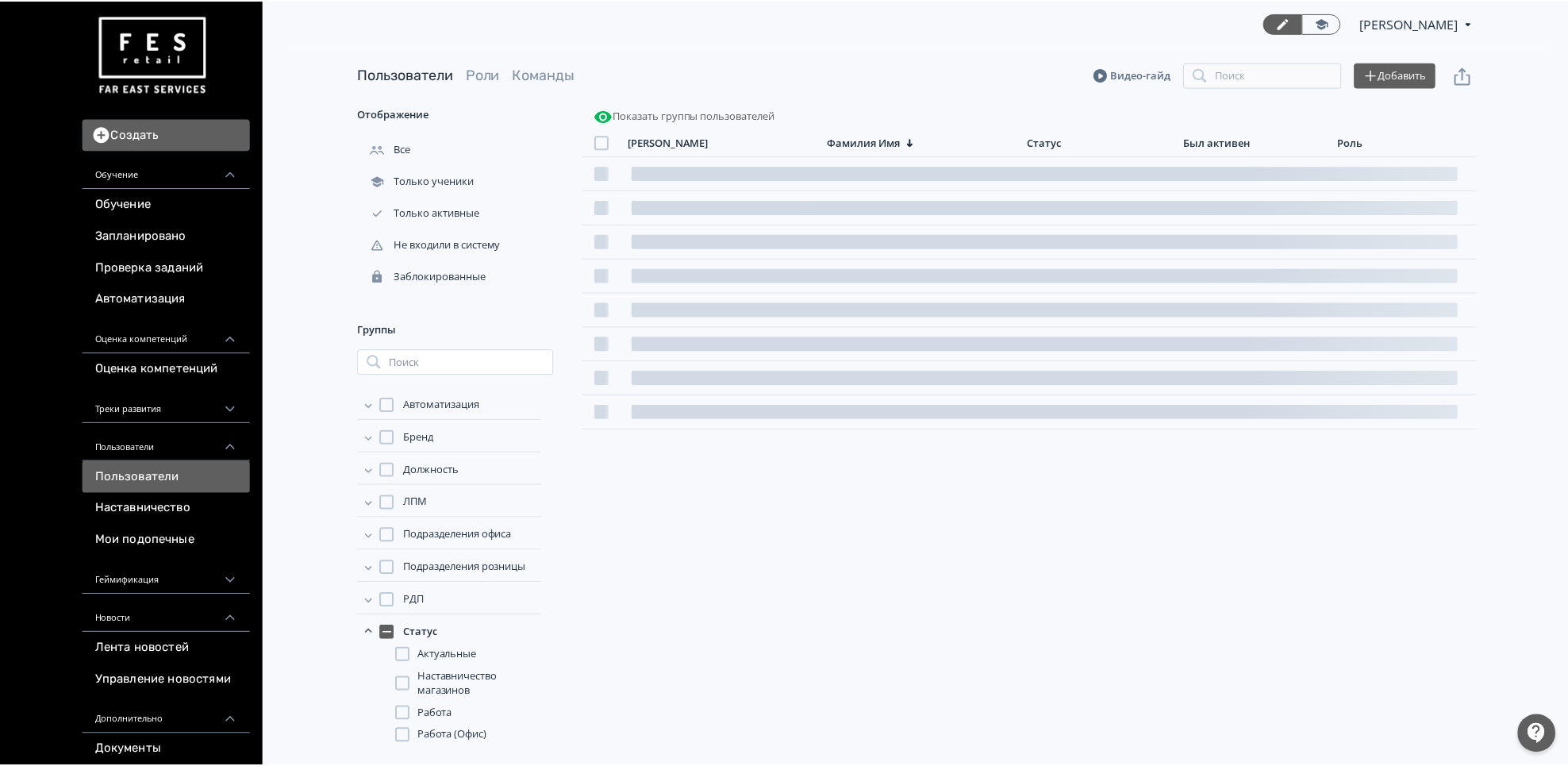
scroll to position [0, 0]
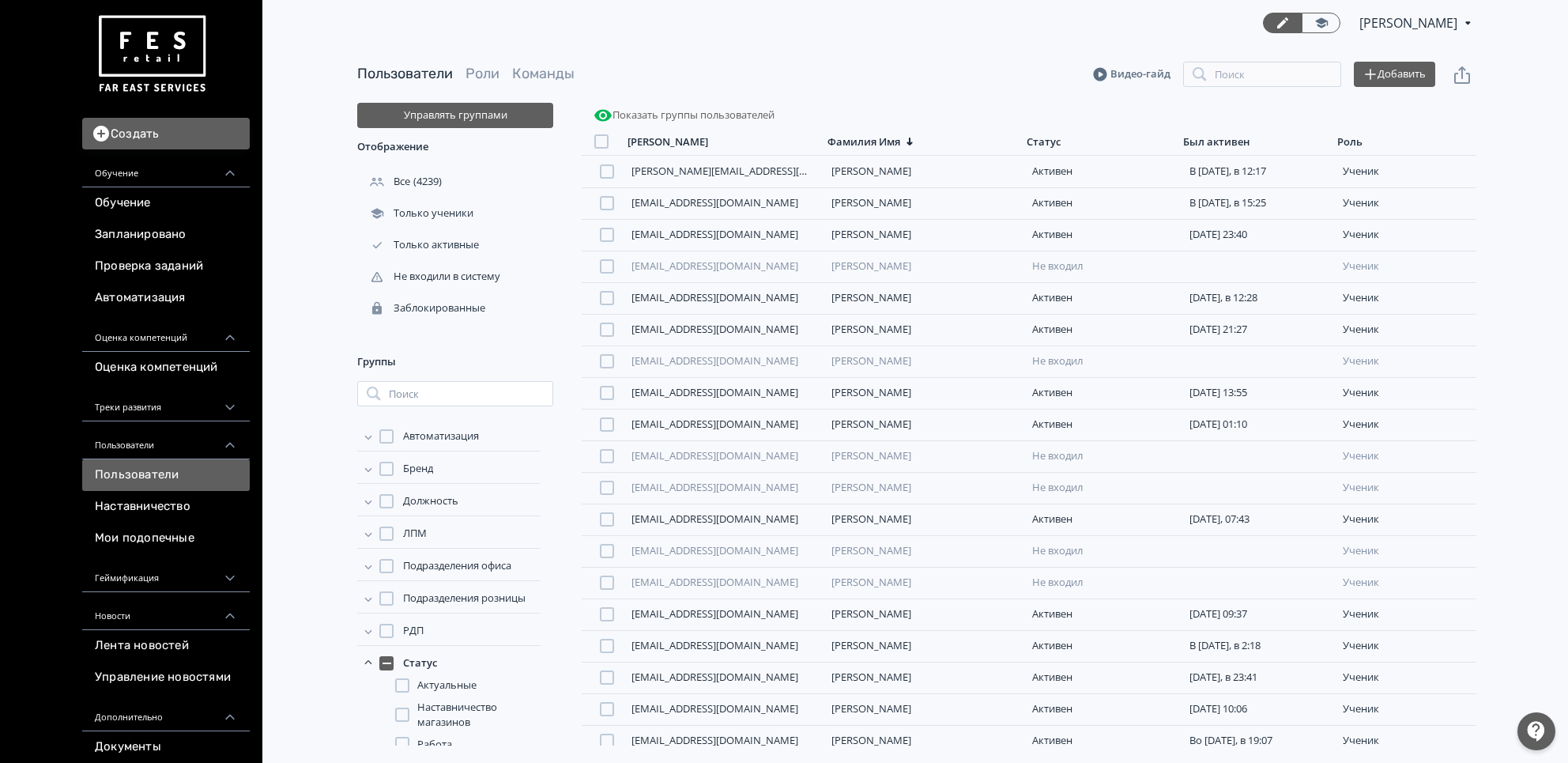
click at [181, 469] on link "Пользователи" at bounding box center [166, 476] width 168 height 32
click at [431, 742] on span "Работа" at bounding box center [435, 745] width 35 height 16
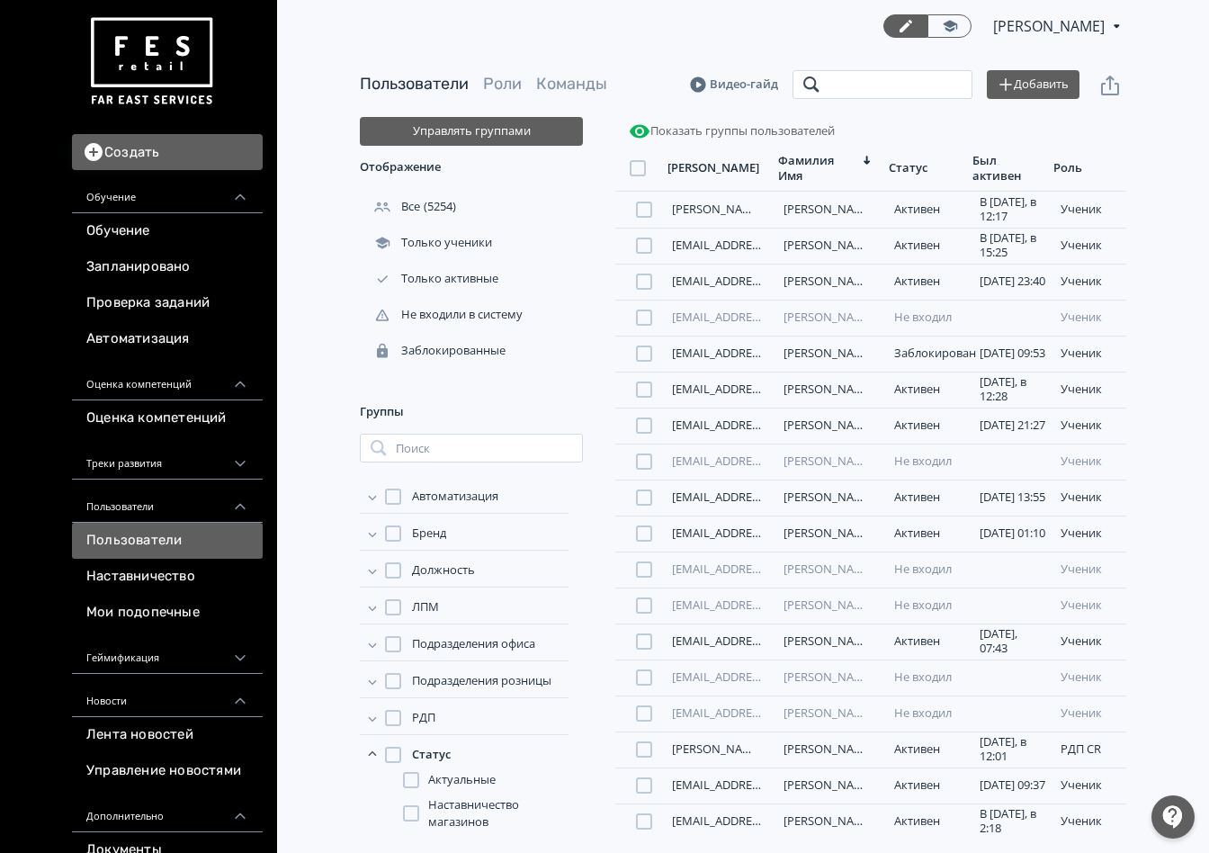
click at [855, 77] on input "search" at bounding box center [882, 84] width 180 height 29
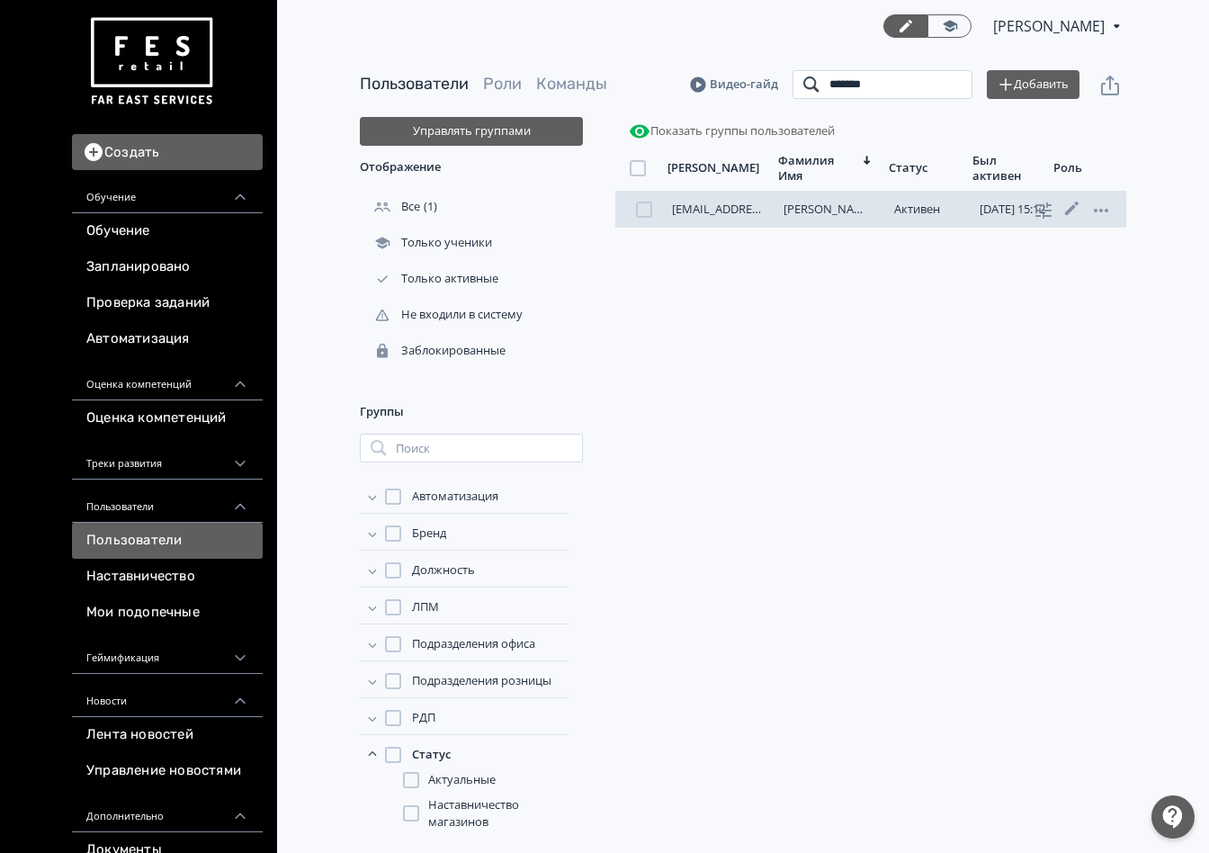
type input "*******"
click at [804, 217] on div "[EMAIL_ADDRESS][DOMAIN_NAME] [PERSON_NAME] [DATE] 15:12 ученик" at bounding box center [870, 210] width 511 height 36
click at [804, 216] on div "[EMAIL_ADDRESS][DOMAIN_NAME] [PERSON_NAME] [DATE] 15:12 ученик" at bounding box center [870, 210] width 511 height 36
click at [802, 210] on link "[PERSON_NAME]" at bounding box center [828, 209] width 91 height 16
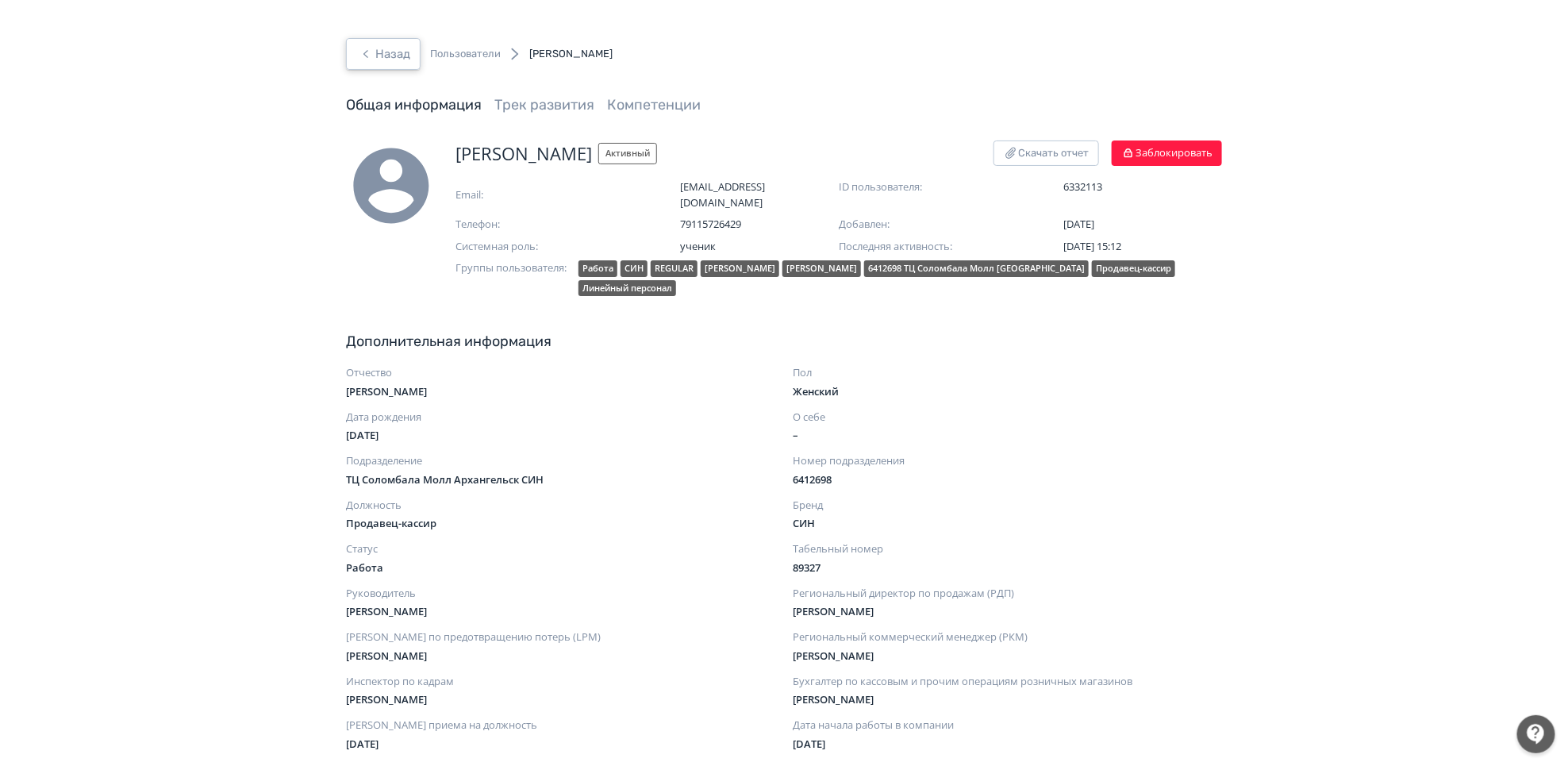
click at [373, 61] on icon "button" at bounding box center [366, 54] width 19 height 19
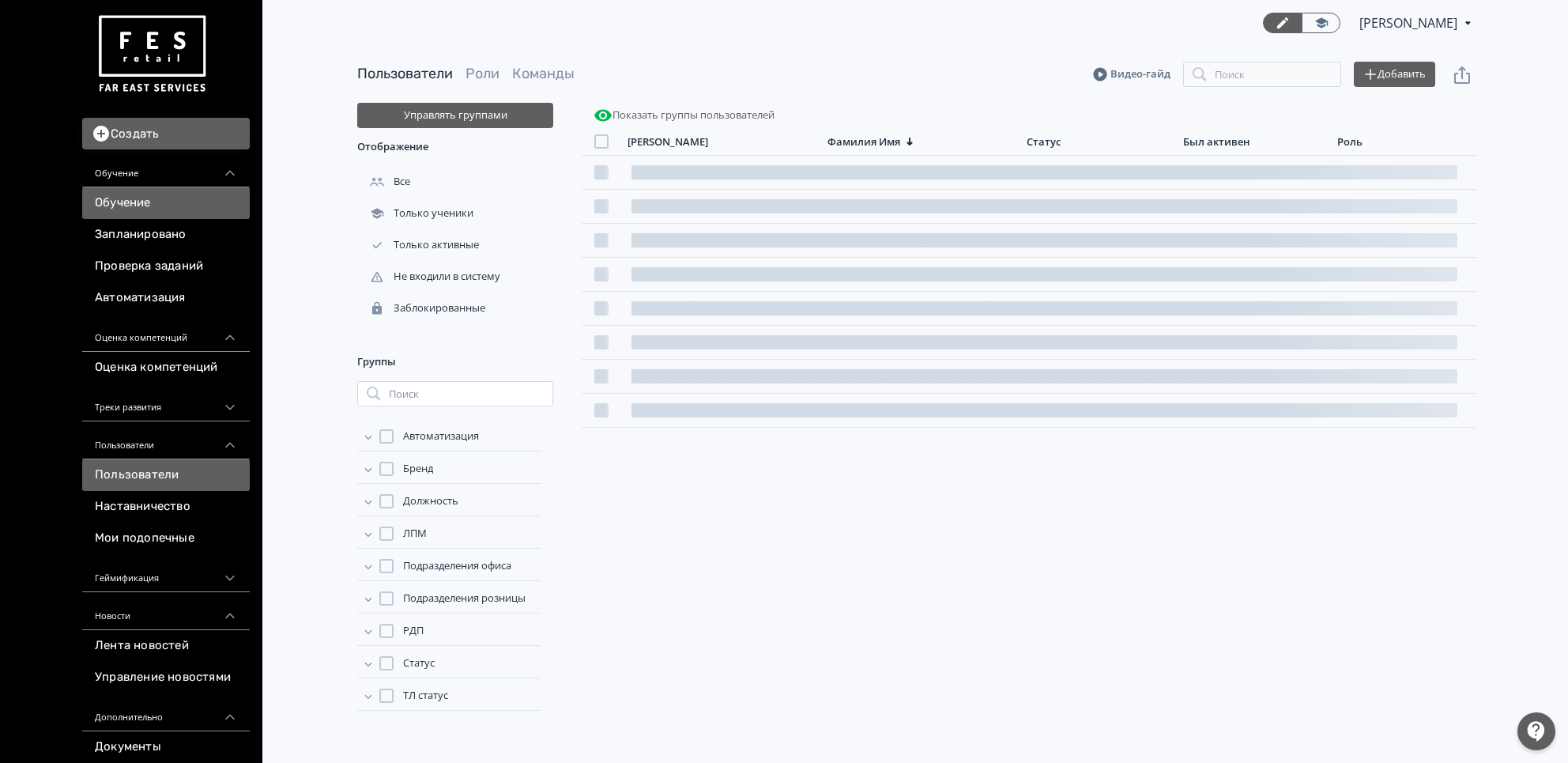
click at [132, 203] on link "Обучение" at bounding box center [166, 203] width 168 height 32
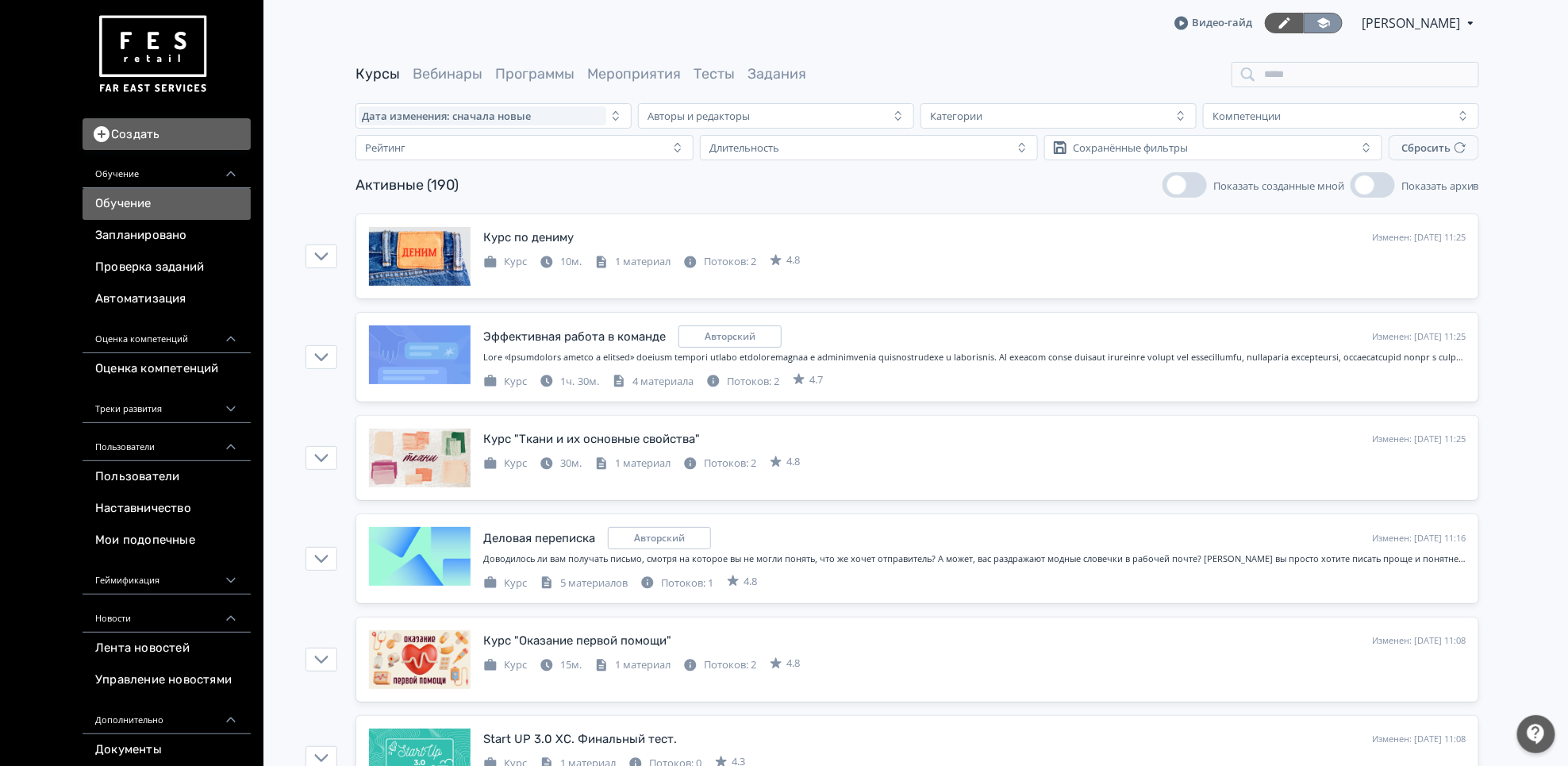
click at [1319, 20] on link at bounding box center [1324, 22] width 39 height 20
